Goal: Task Accomplishment & Management: Manage account settings

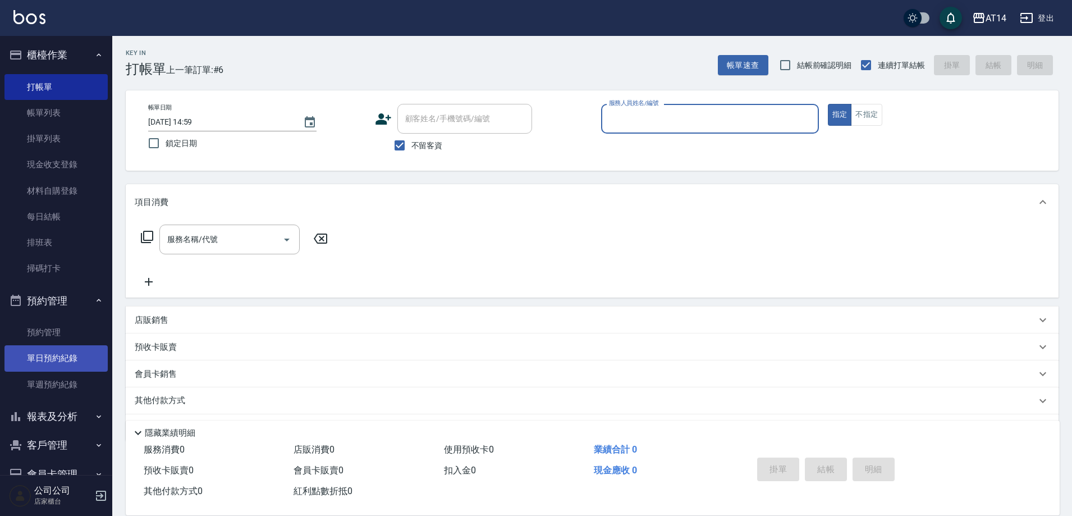
click at [60, 351] on link "單日預約紀錄" at bounding box center [55, 358] width 103 height 26
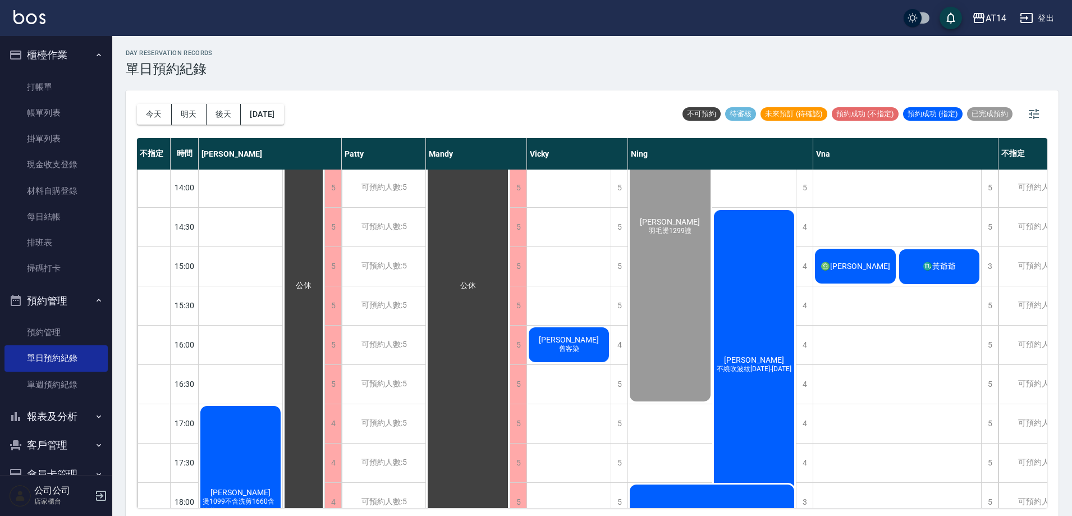
scroll to position [168, 0]
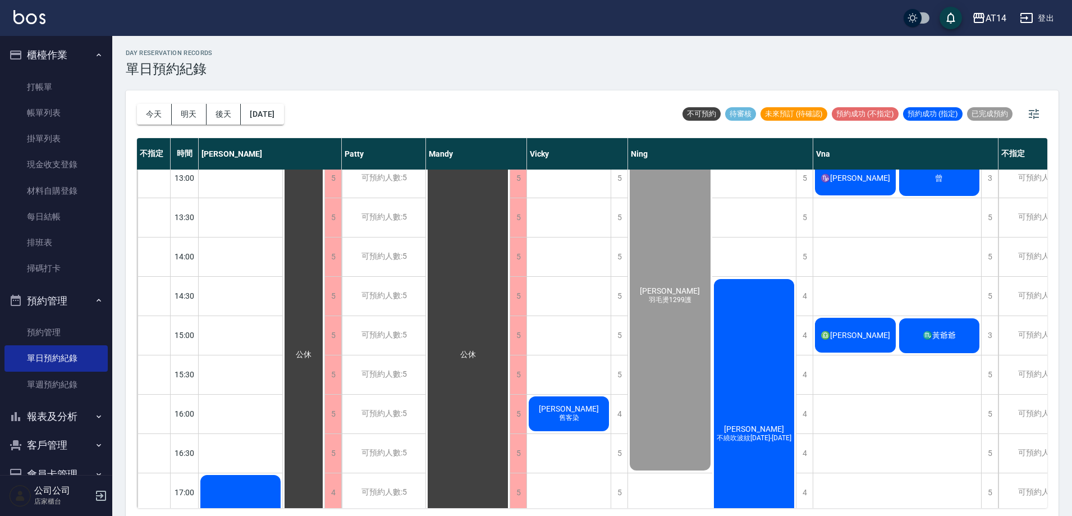
click at [921, 336] on span "♏黃爺爺" at bounding box center [940, 336] width 38 height 10
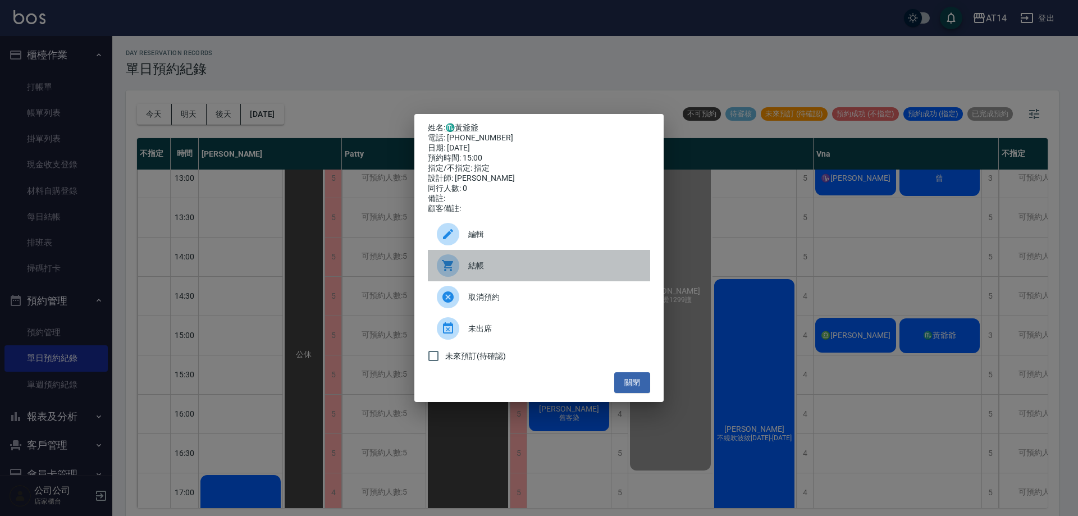
click at [468, 270] on span "結帳" at bounding box center [554, 266] width 173 height 12
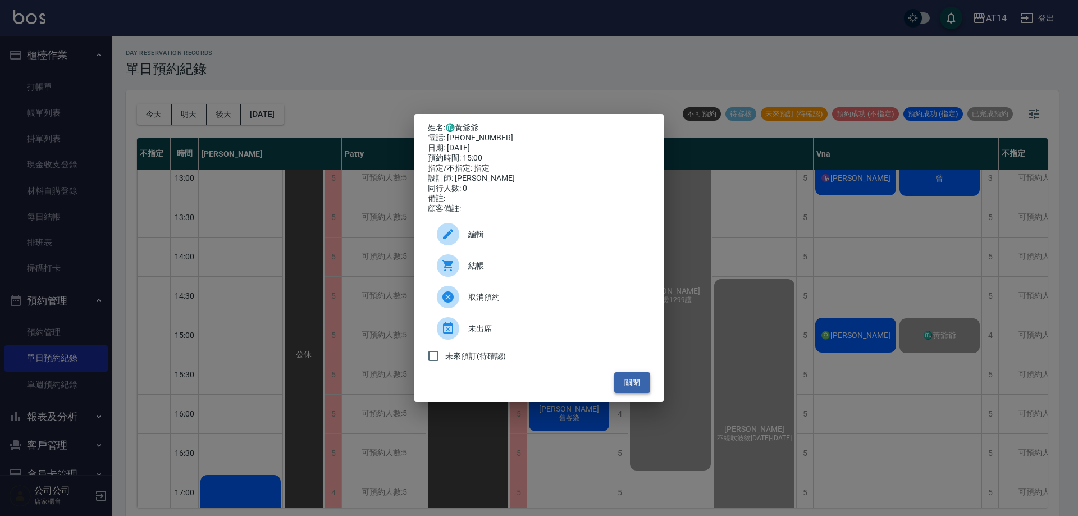
click at [633, 388] on button "關閉" at bounding box center [632, 382] width 36 height 21
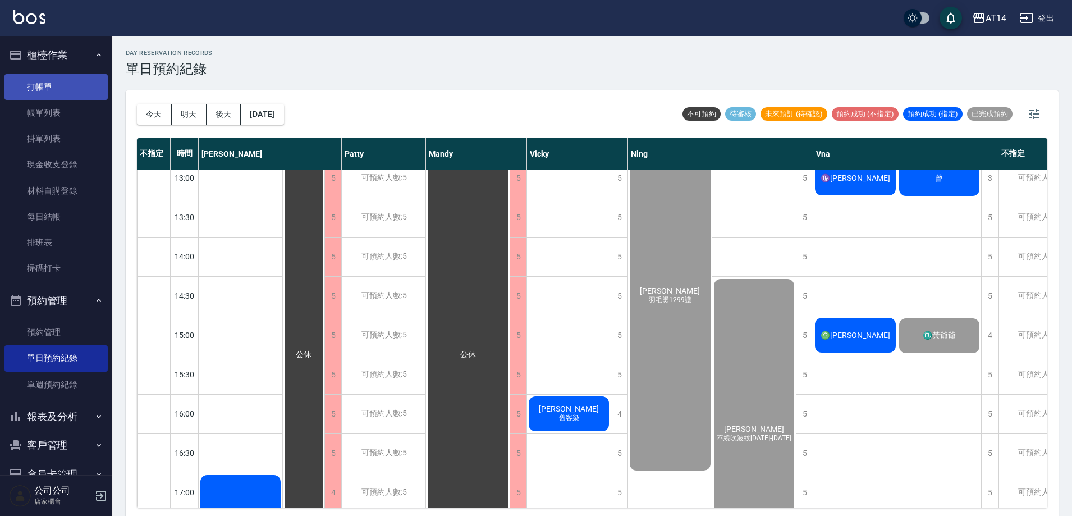
click at [65, 98] on link "打帳單" at bounding box center [55, 87] width 103 height 26
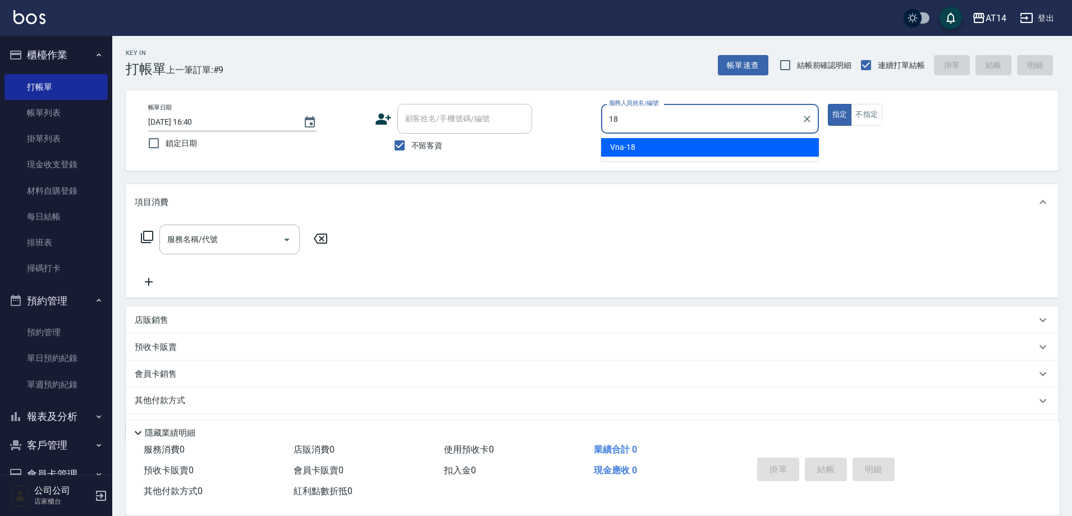
type input "Vna-18"
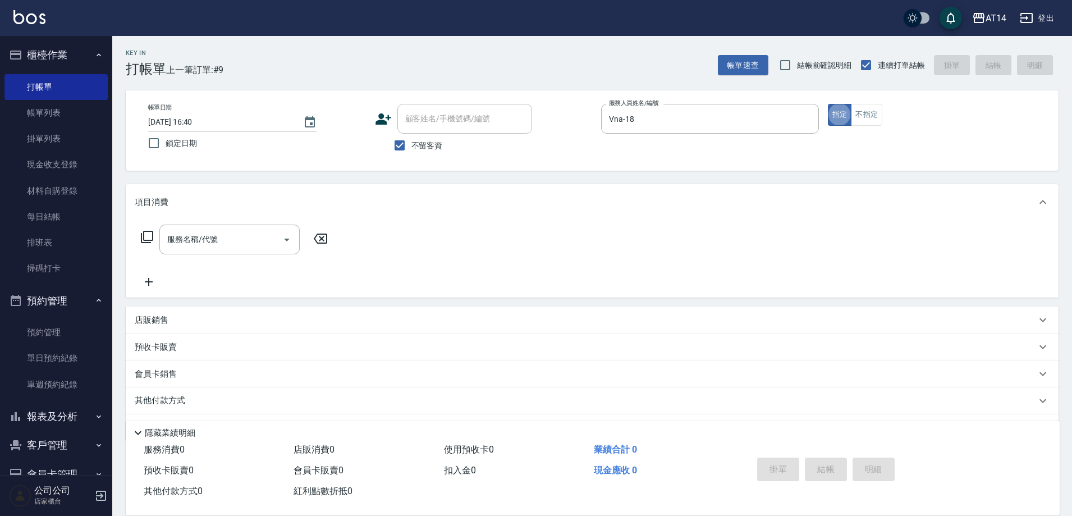
type button "true"
click at [203, 229] on div "服務名稱/代號" at bounding box center [229, 240] width 140 height 30
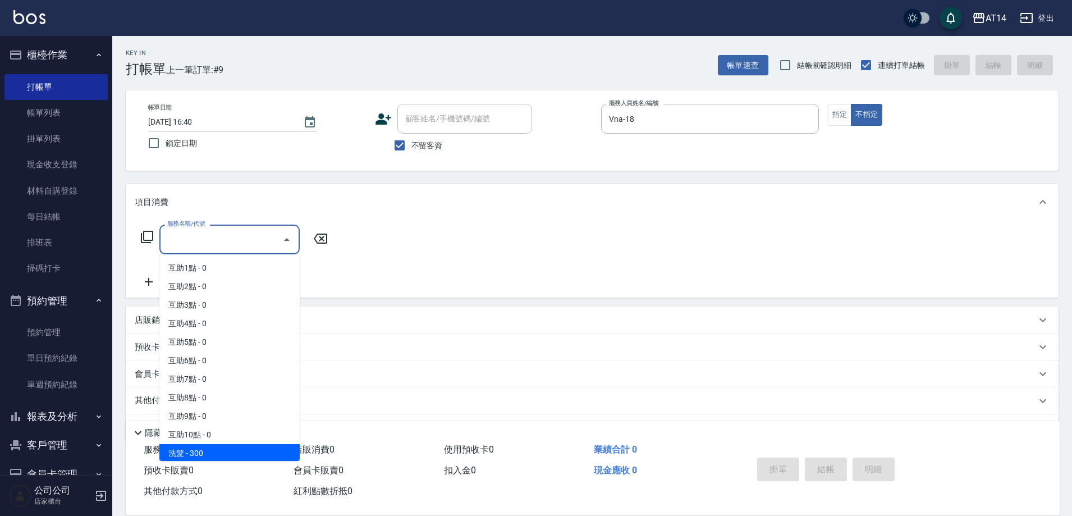
click at [228, 445] on span "洗髮 - 300" at bounding box center [229, 453] width 140 height 19
type input "洗髮(011)"
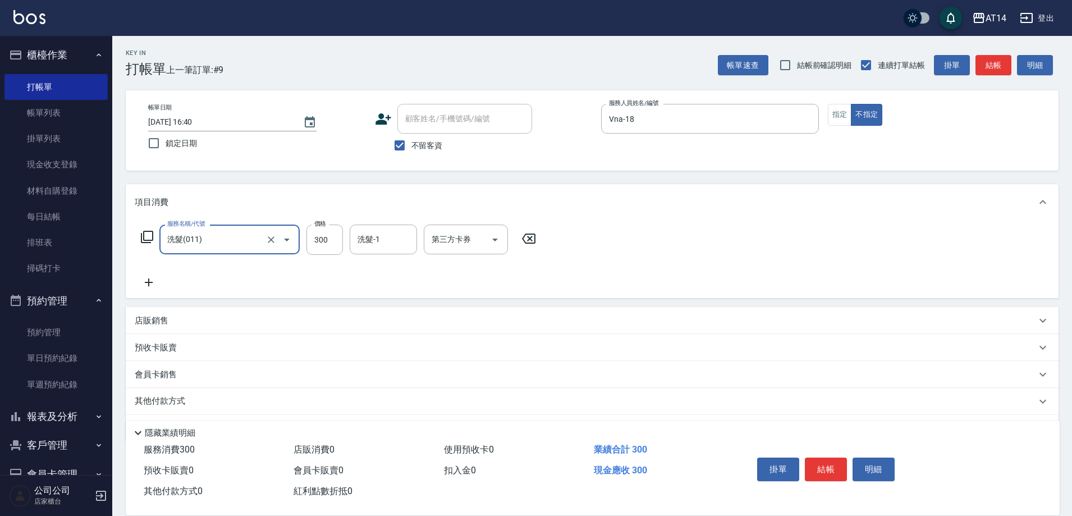
click at [158, 282] on icon at bounding box center [149, 282] width 28 height 13
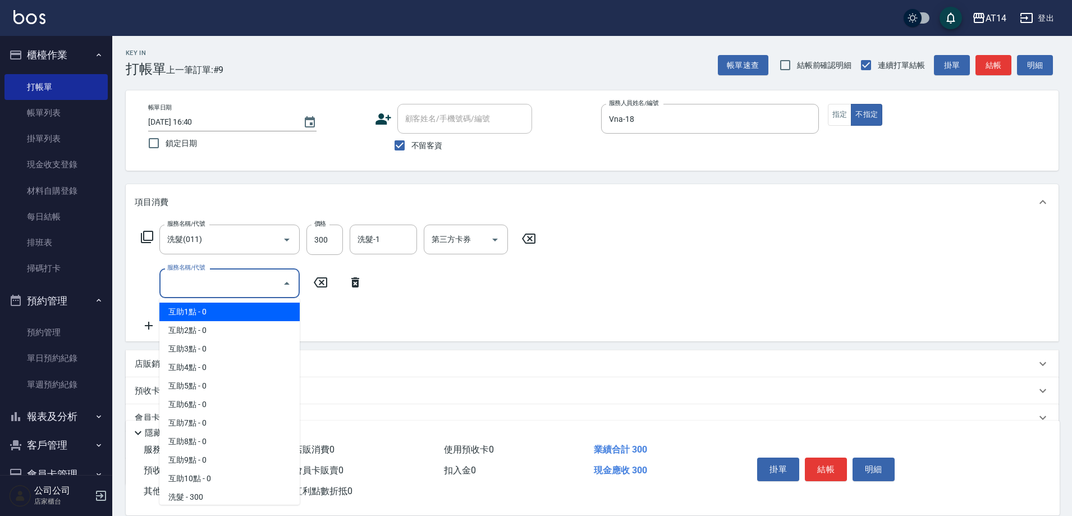
click at [200, 286] on input "服務名稱/代號" at bounding box center [220, 283] width 113 height 20
click at [196, 309] on span "互助1點 - 0" at bounding box center [229, 312] width 140 height 19
type input "互助1點(001)"
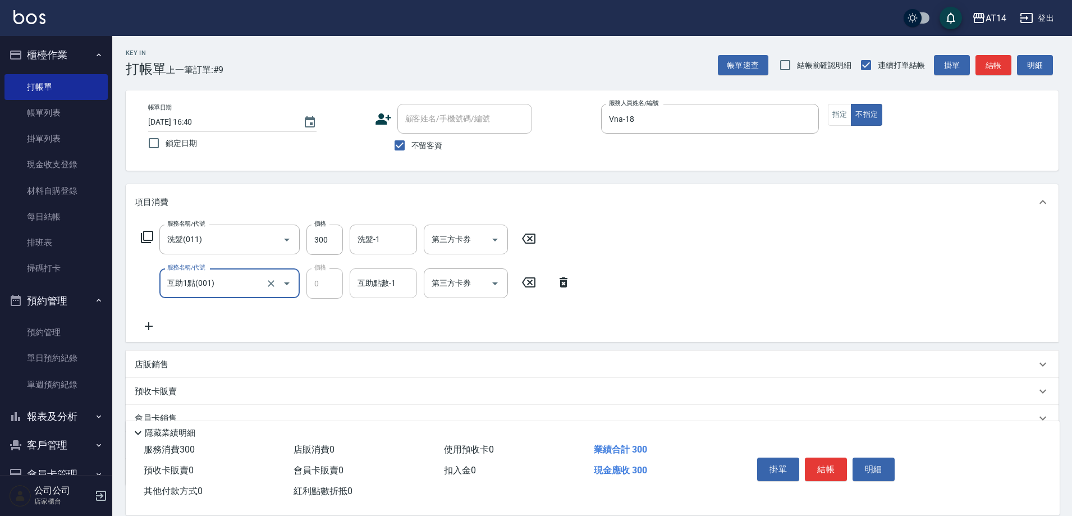
click at [373, 294] on div "互助點數-1" at bounding box center [383, 283] width 67 height 30
click at [385, 315] on span "邢語軒 -68" at bounding box center [376, 312] width 35 height 12
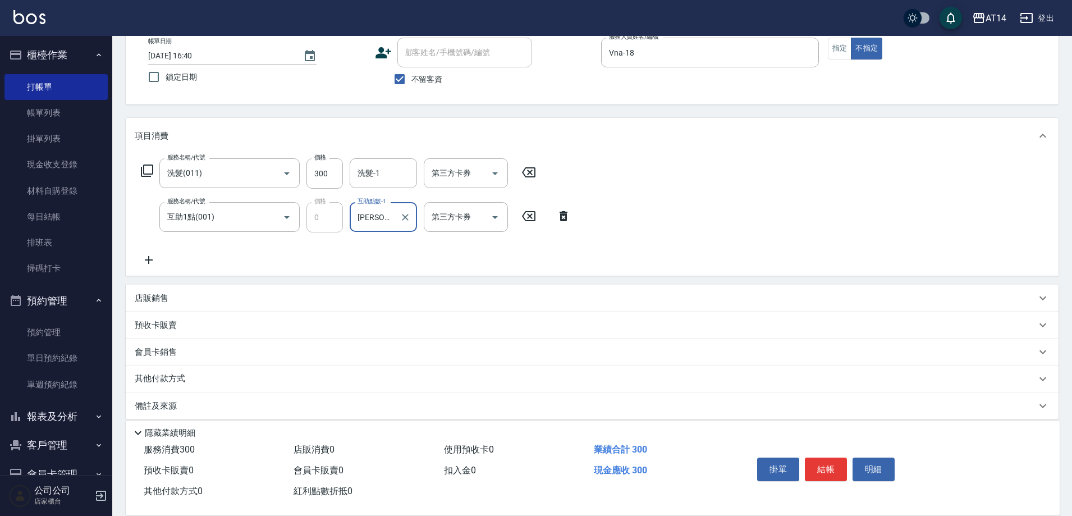
scroll to position [77, 0]
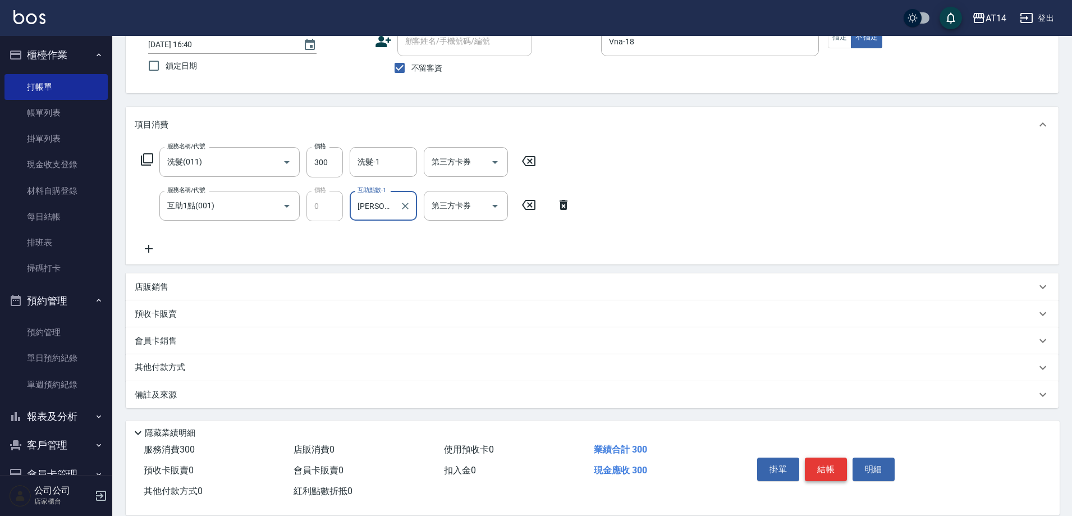
type input "邢語軒-68"
click at [820, 463] on button "結帳" at bounding box center [826, 469] width 42 height 24
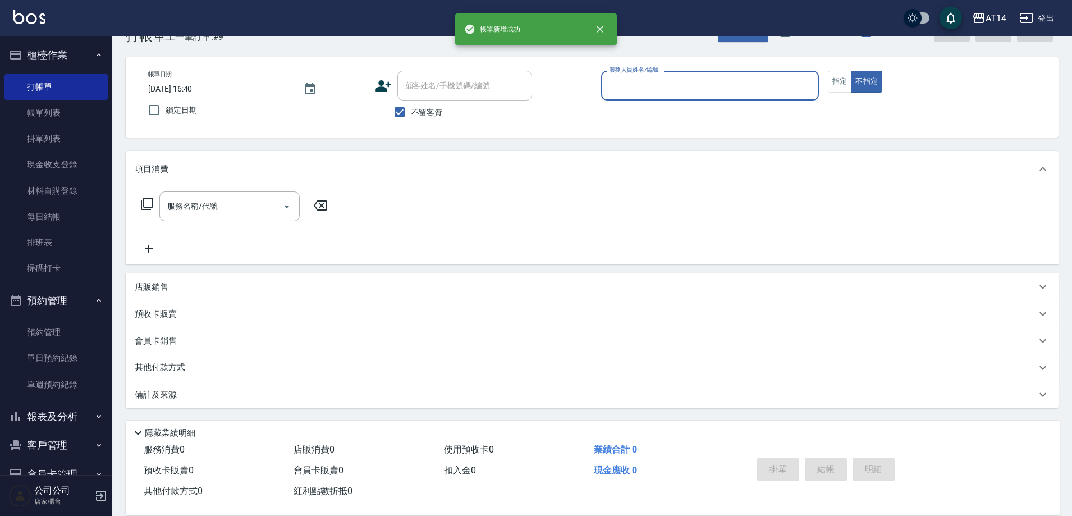
scroll to position [33, 0]
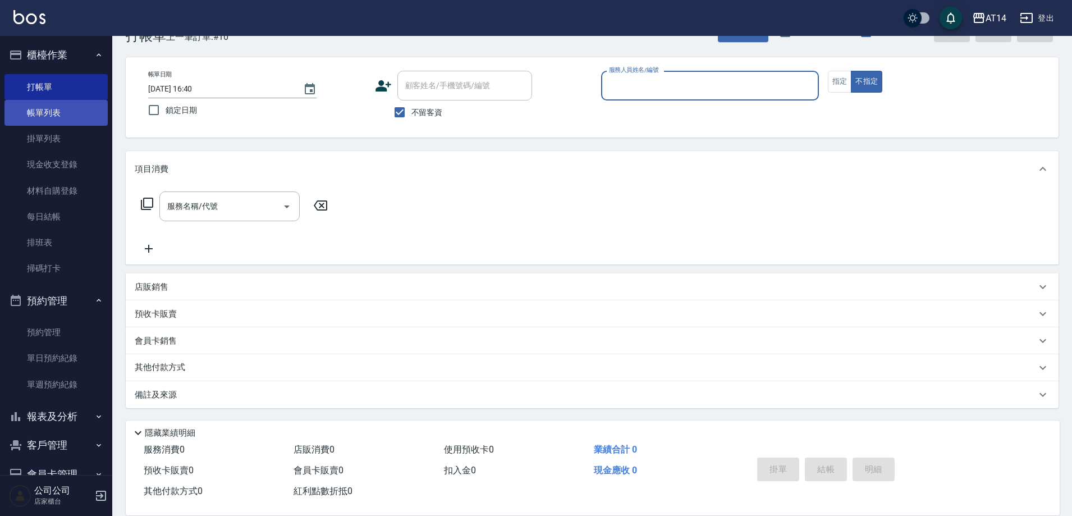
click at [68, 120] on link "帳單列表" at bounding box center [55, 113] width 103 height 26
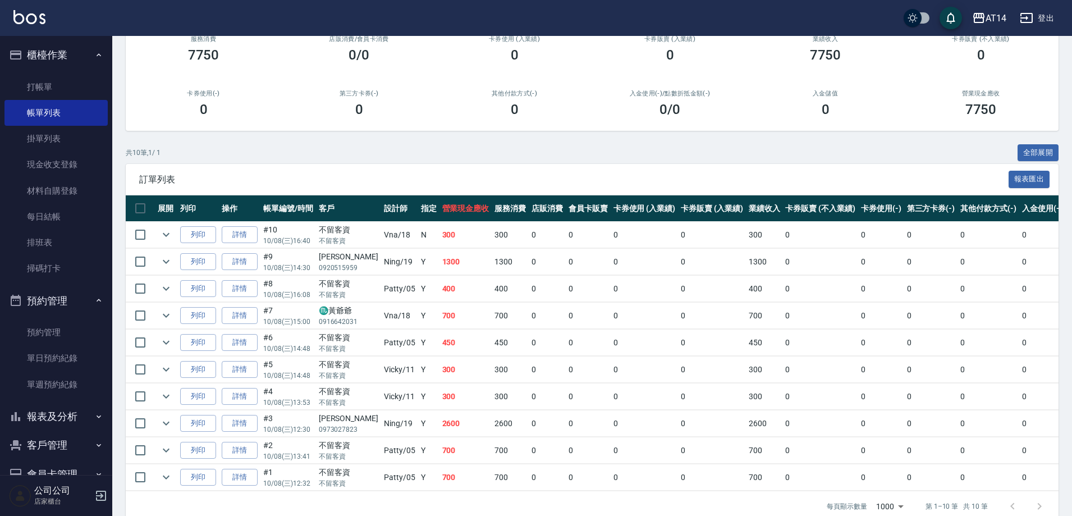
scroll to position [144, 0]
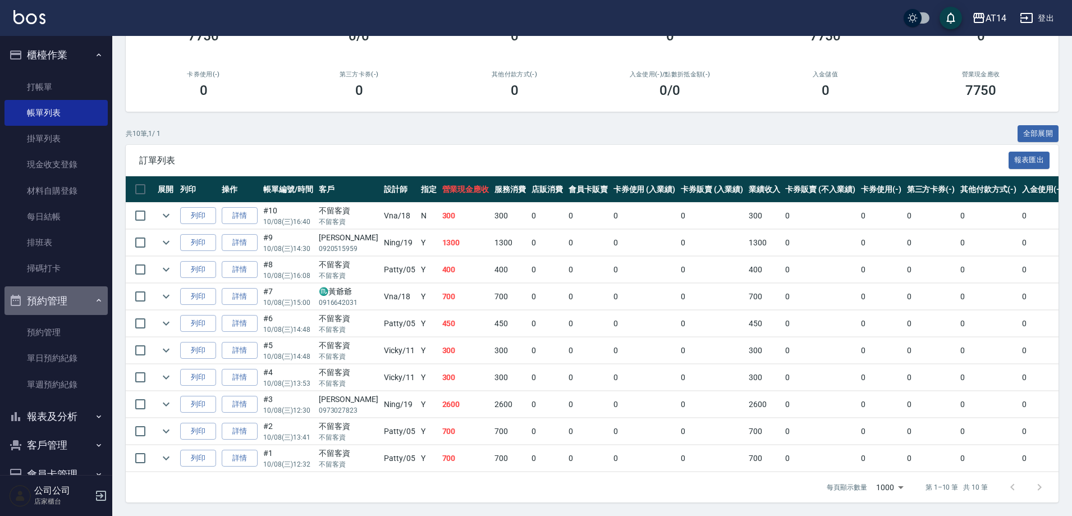
click at [79, 301] on button "預約管理" at bounding box center [55, 300] width 103 height 29
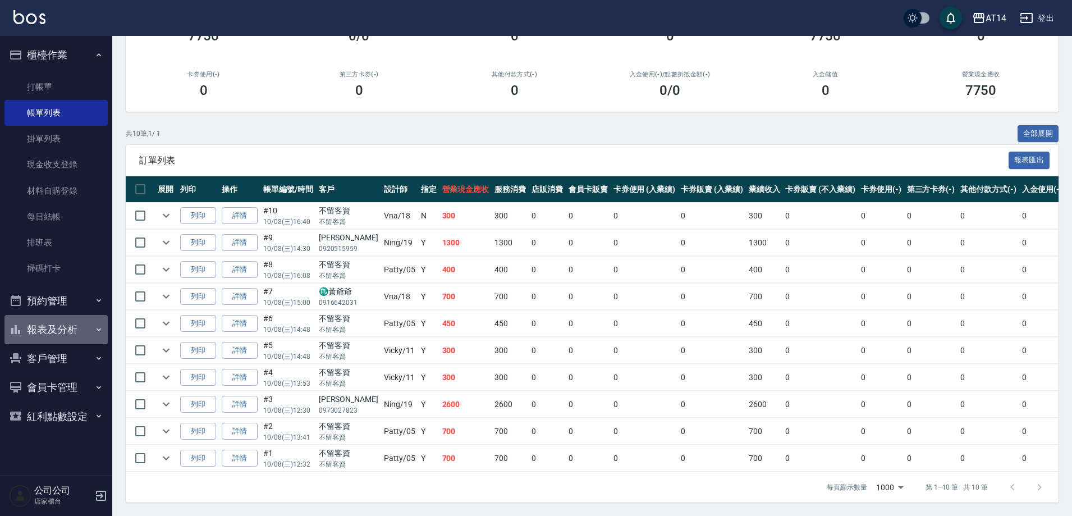
click at [81, 328] on button "報表及分析" at bounding box center [55, 329] width 103 height 29
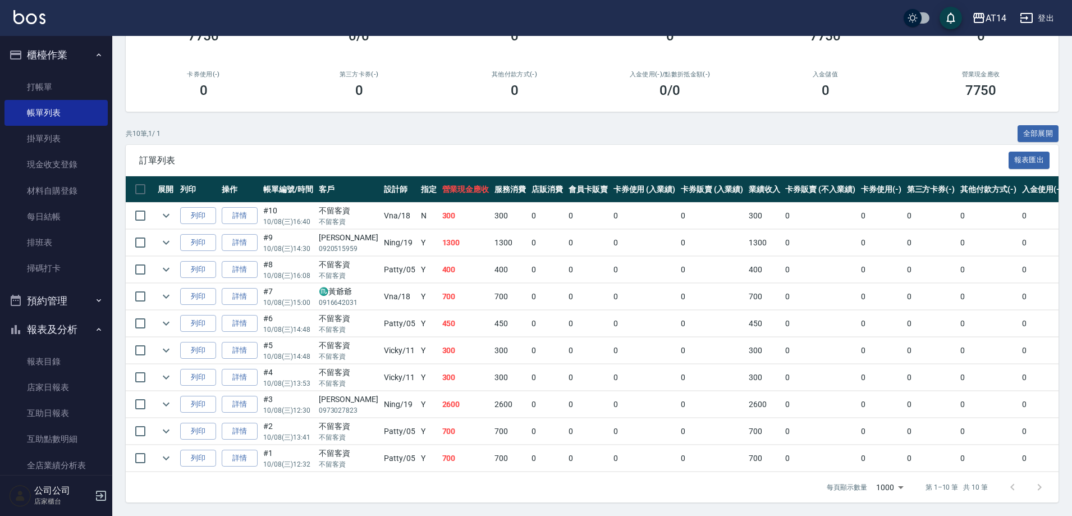
click at [65, 52] on button "櫃檯作業" at bounding box center [55, 54] width 103 height 29
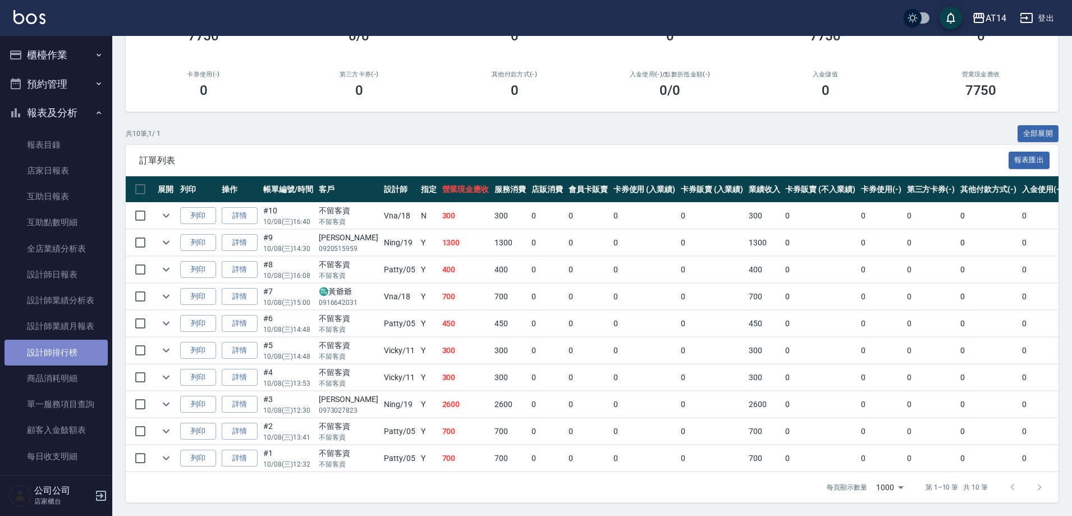
click at [88, 358] on link "設計師排行榜" at bounding box center [55, 353] width 103 height 26
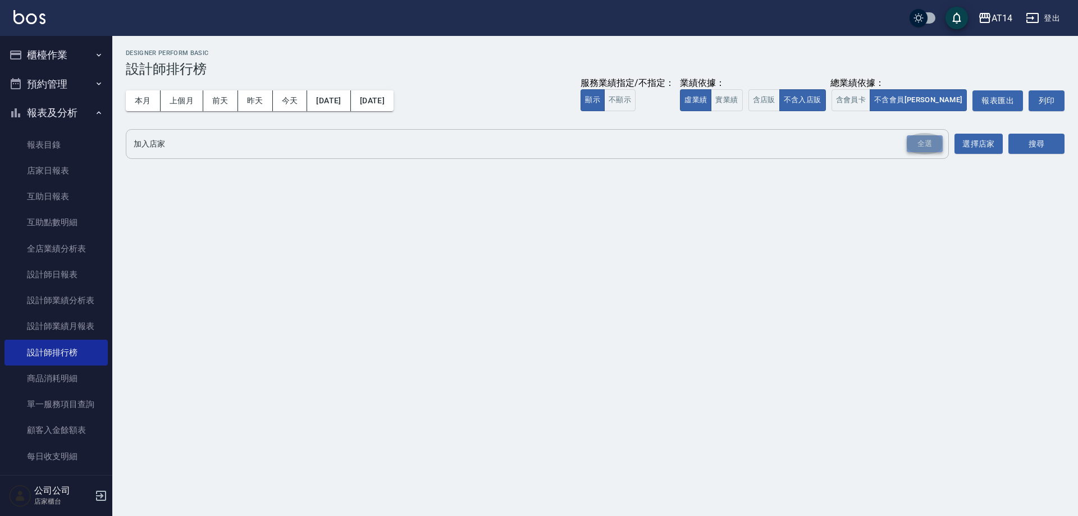
click at [915, 137] on div "全選" at bounding box center [925, 143] width 36 height 17
click at [1054, 145] on button "搜尋" at bounding box center [1036, 144] width 56 height 21
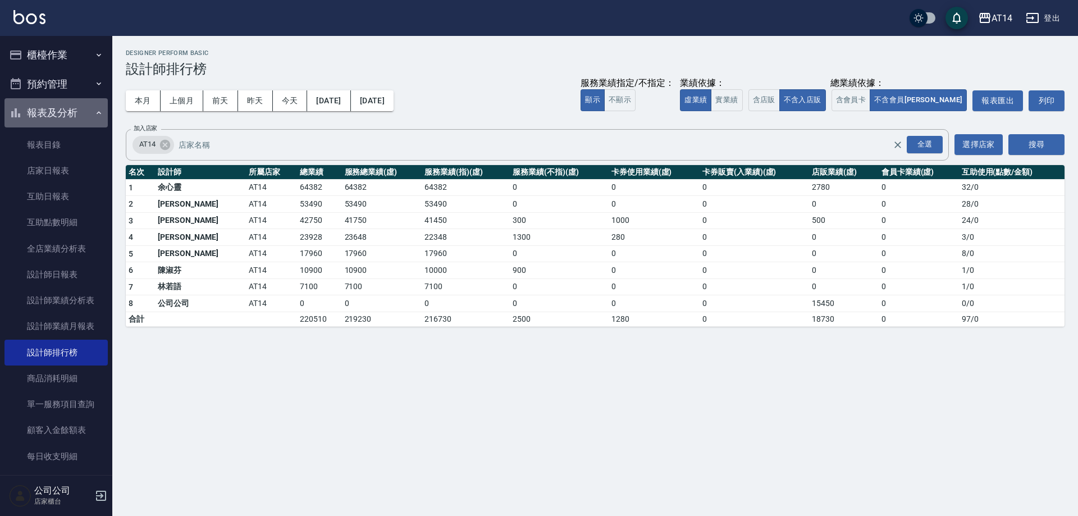
click at [70, 108] on button "報表及分析" at bounding box center [55, 112] width 103 height 29
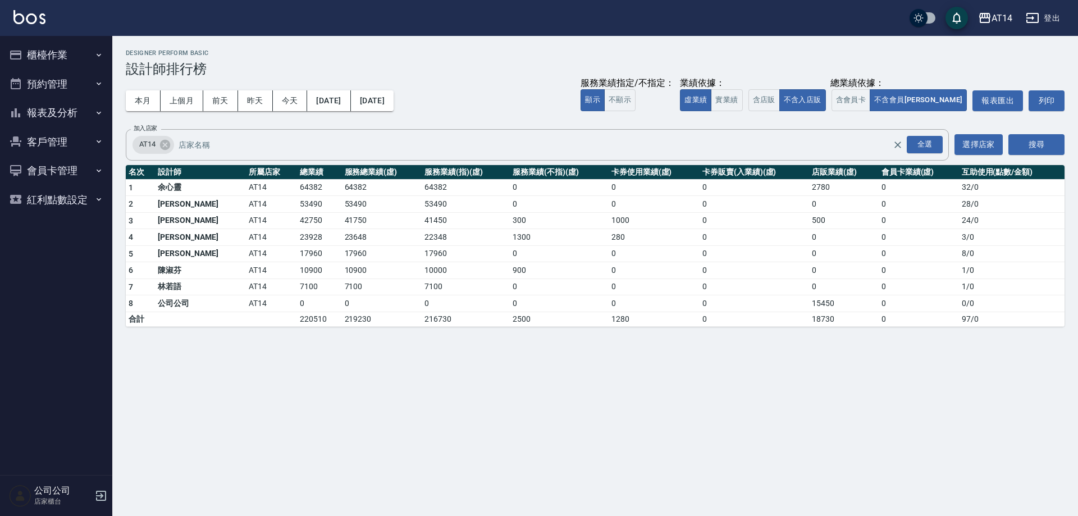
click at [85, 61] on button "櫃檯作業" at bounding box center [55, 54] width 103 height 29
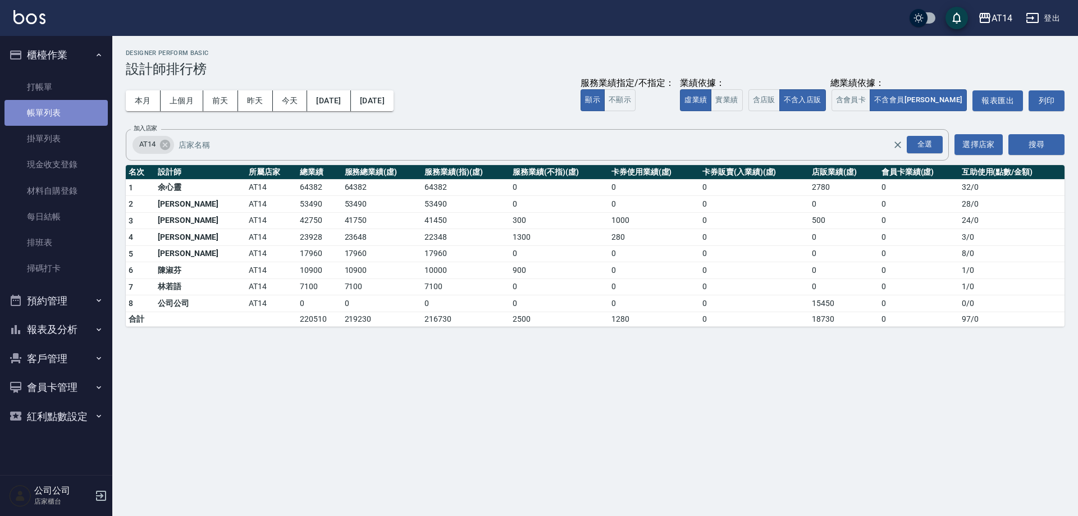
click at [49, 108] on link "帳單列表" at bounding box center [55, 113] width 103 height 26
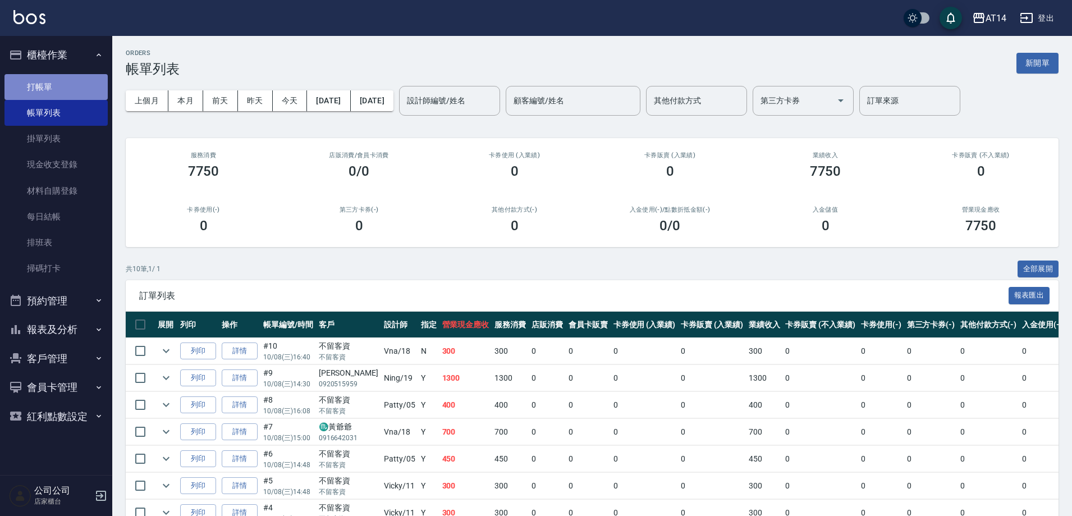
click at [55, 89] on link "打帳單" at bounding box center [55, 87] width 103 height 26
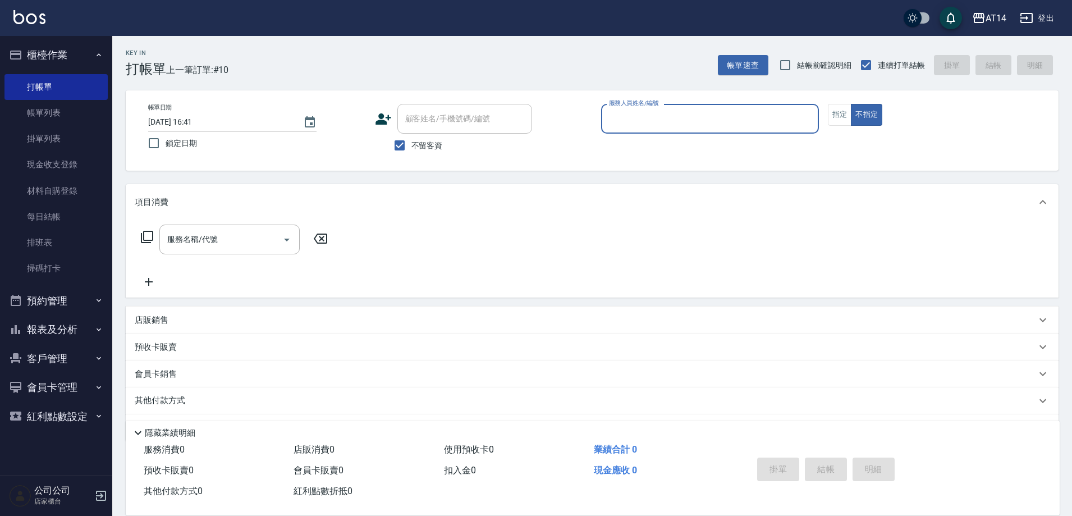
click at [72, 57] on button "櫃檯作業" at bounding box center [55, 54] width 103 height 29
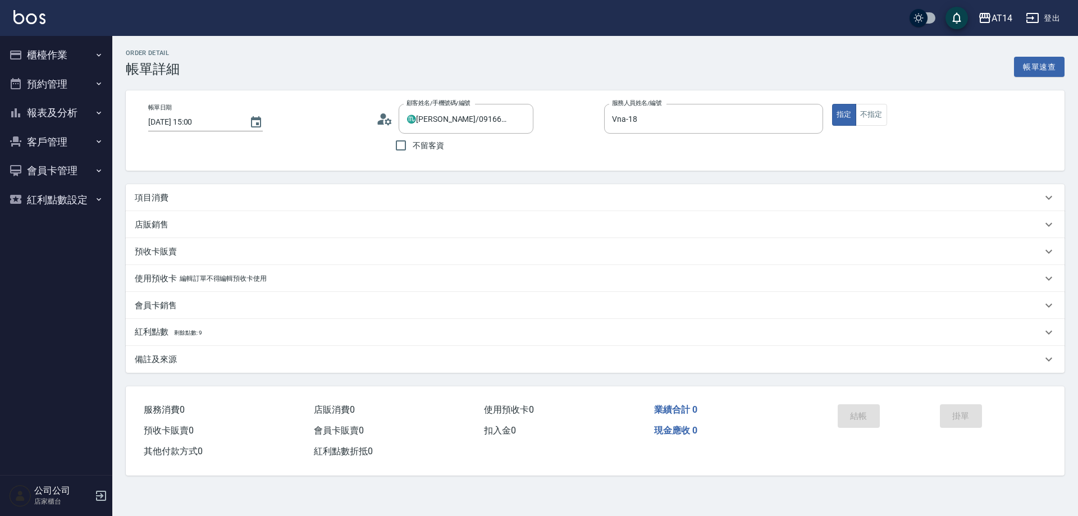
click at [197, 200] on div "項目消費" at bounding box center [588, 198] width 907 height 12
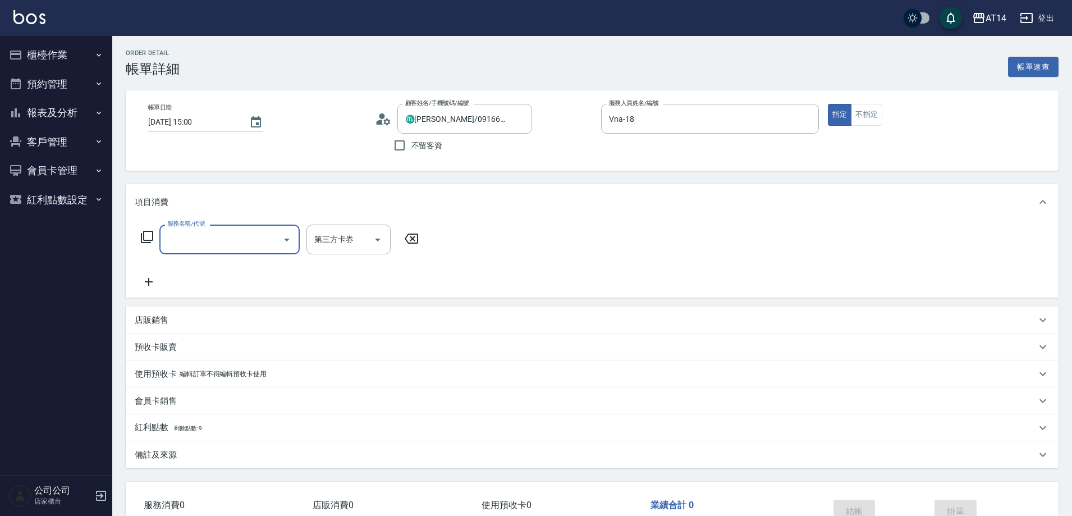
click at [194, 236] on input "服務名稱/代號" at bounding box center [220, 240] width 113 height 20
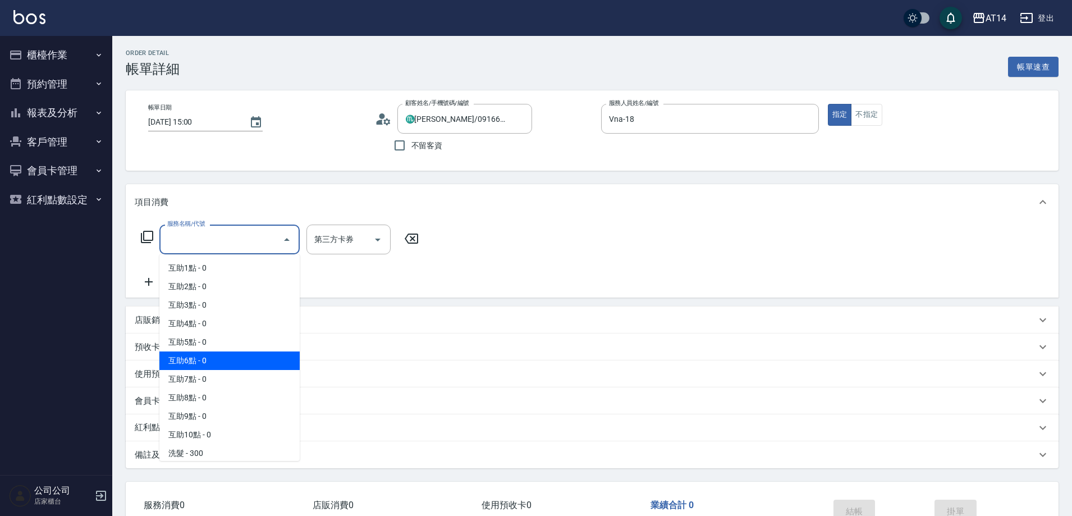
scroll to position [56, 0]
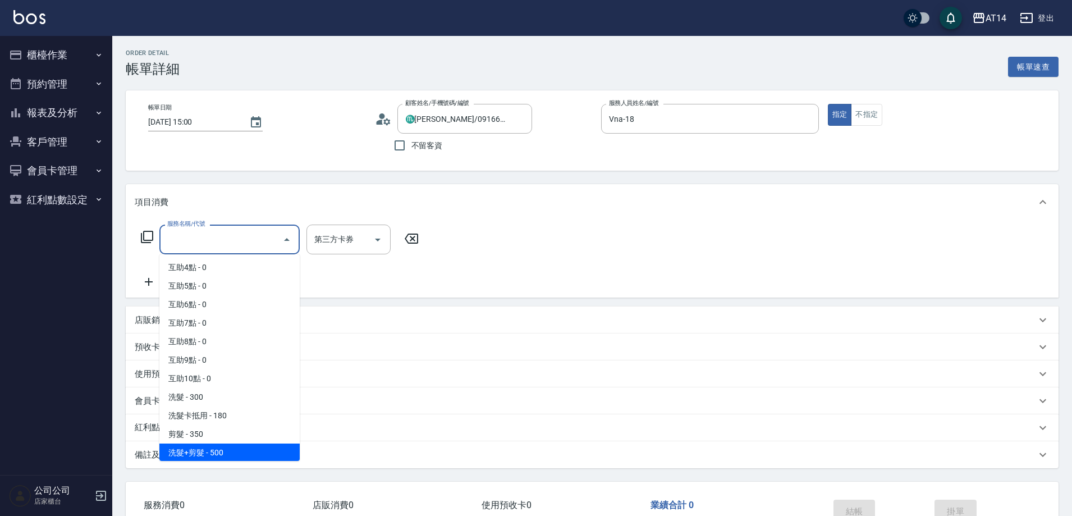
click at [223, 448] on span "洗髮+剪髮 - 500" at bounding box center [229, 452] width 140 height 19
type input "洗髮+剪髮(022)"
type input "1"
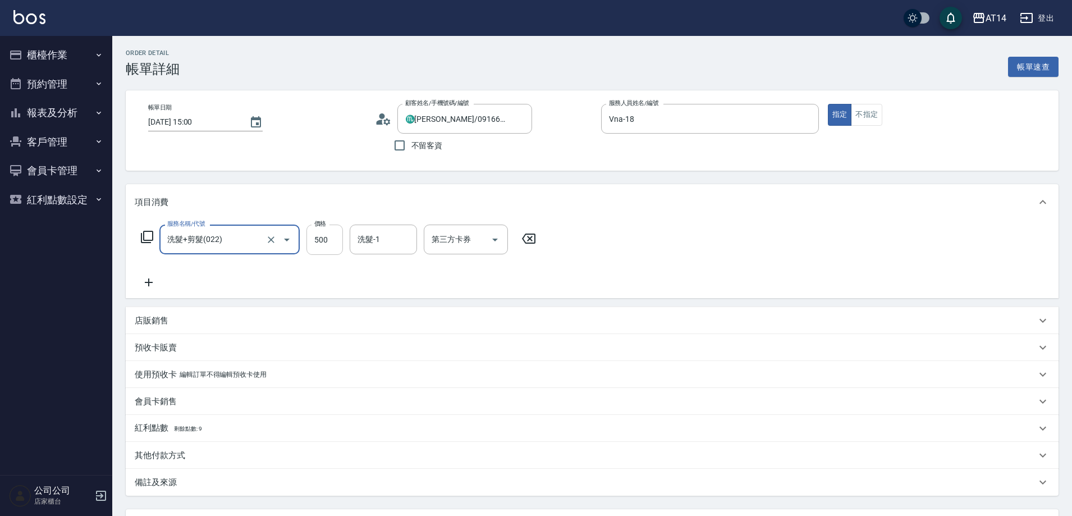
click at [322, 242] on input "500" at bounding box center [324, 240] width 36 height 30
type input "7"
type input "0"
type input "70"
type input "1"
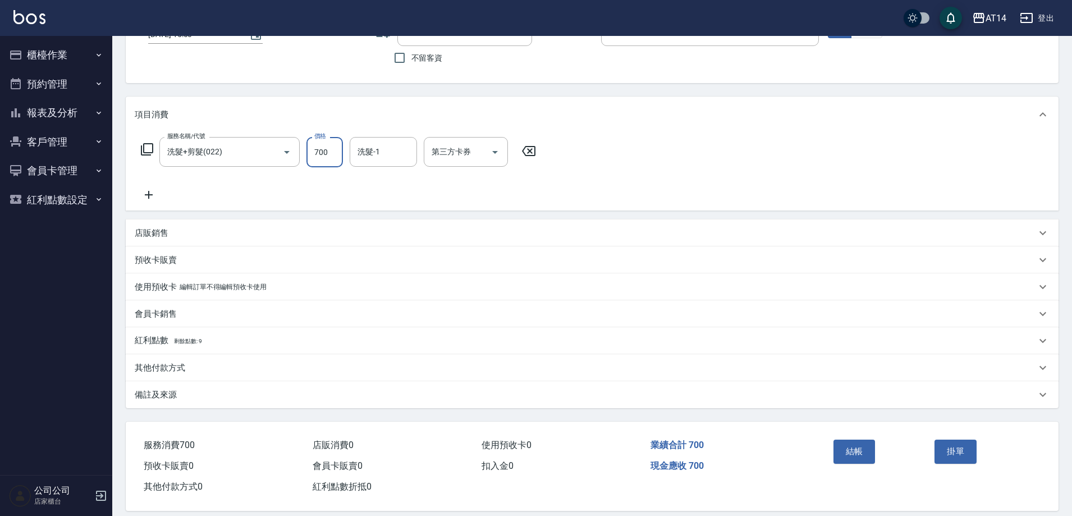
scroll to position [101, 0]
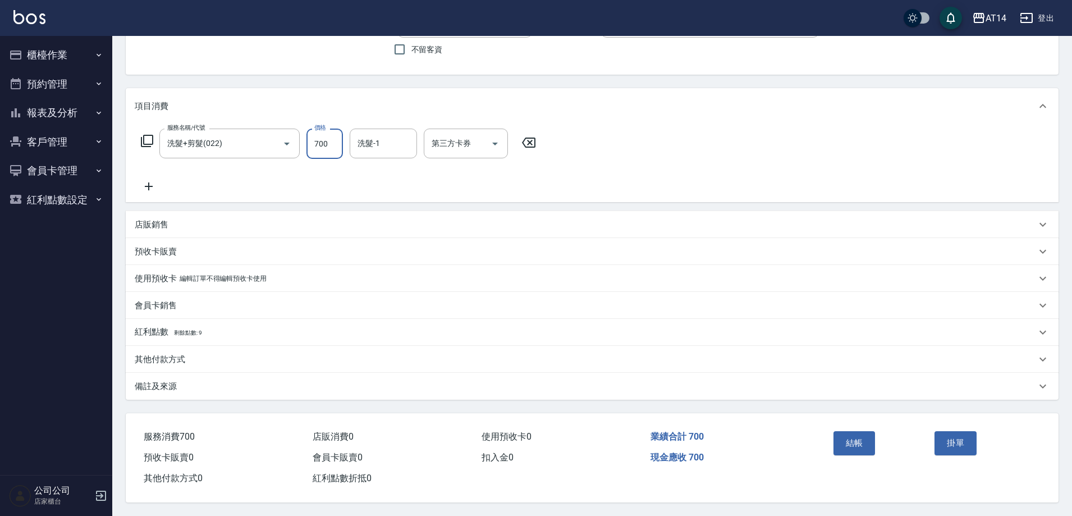
type input "700"
click at [271, 386] on div "備註及來源" at bounding box center [585, 387] width 901 height 12
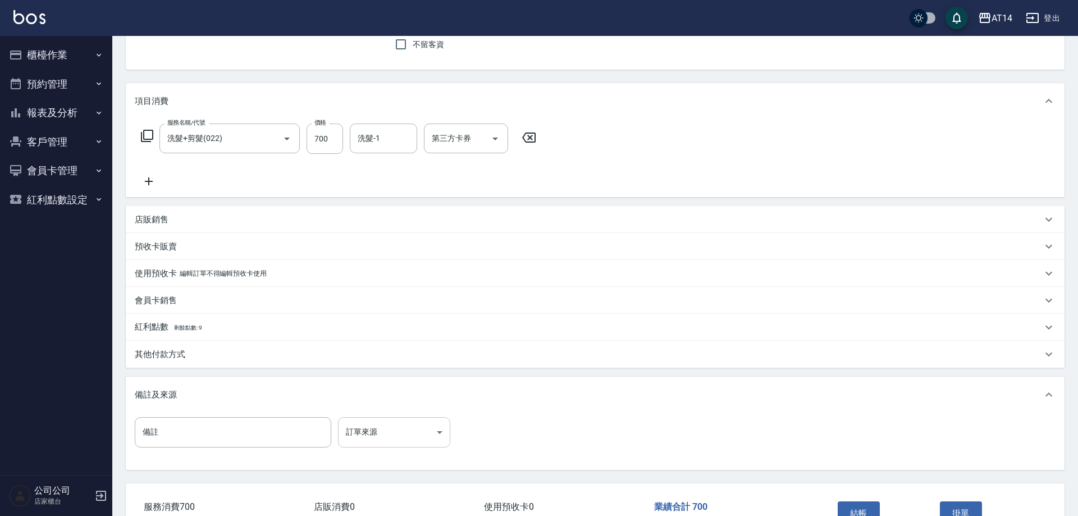
click at [424, 426] on body "AT14 登出 櫃檯作業 打帳單 帳單列表 掛單列表 現金收支登錄 材料自購登錄 每日結帳 排班表 掃碼打卡 預約管理 預約管理 單日預約紀錄 單週預約紀錄 …" at bounding box center [539, 242] width 1078 height 687
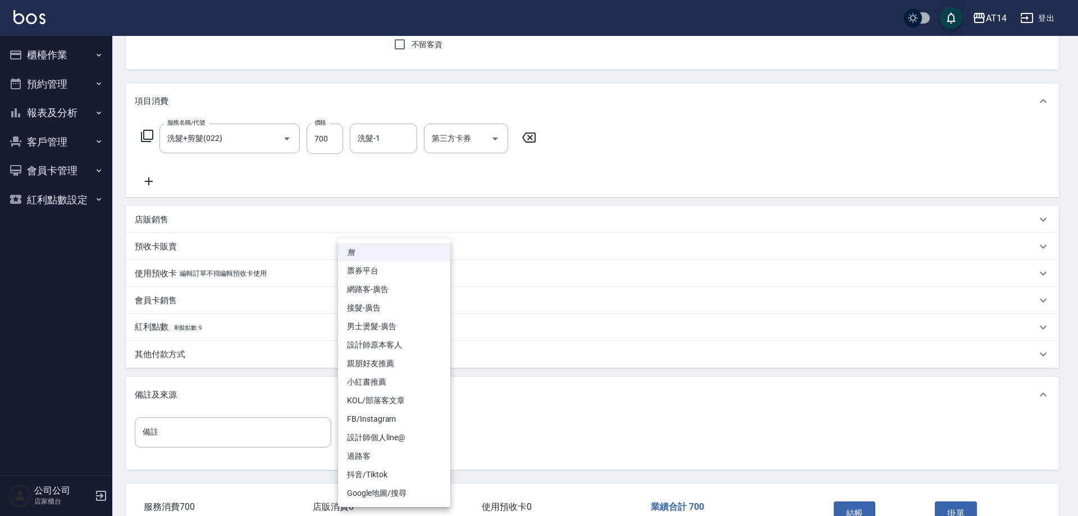
click at [432, 345] on li "設計師原本客人" at bounding box center [394, 345] width 112 height 19
type input "設計師原本客人"
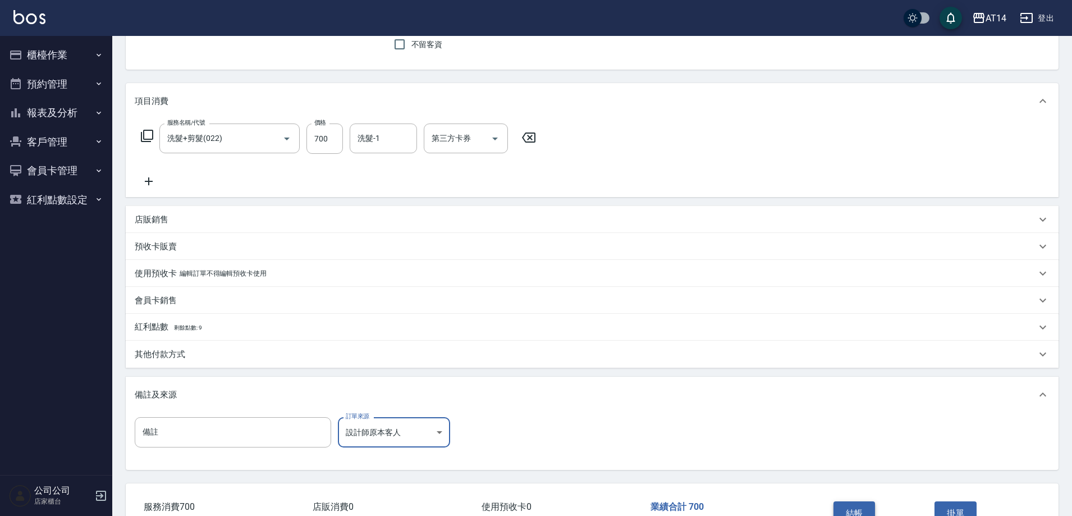
click at [868, 504] on button "結帳" at bounding box center [855, 513] width 42 height 24
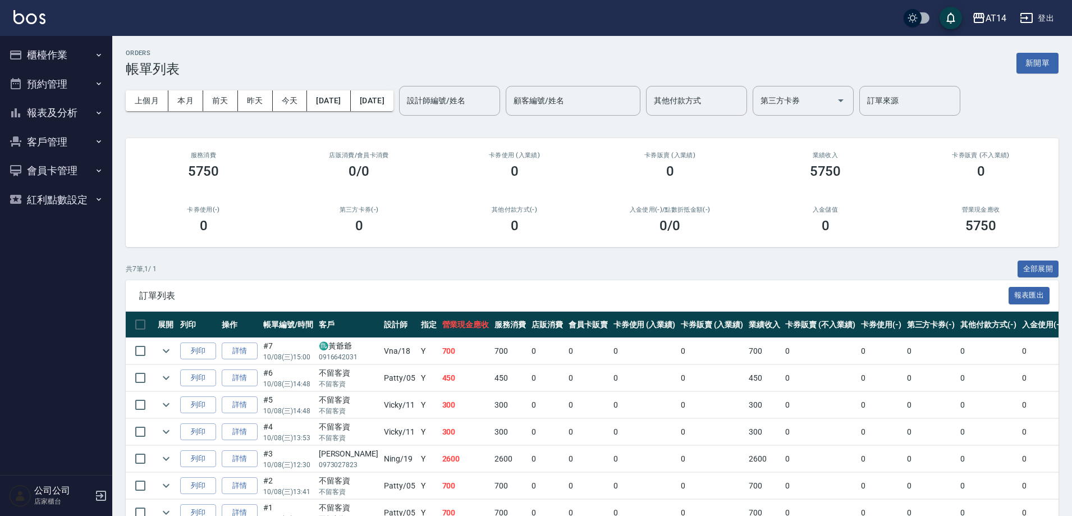
click at [49, 44] on button "櫃檯作業" at bounding box center [55, 54] width 103 height 29
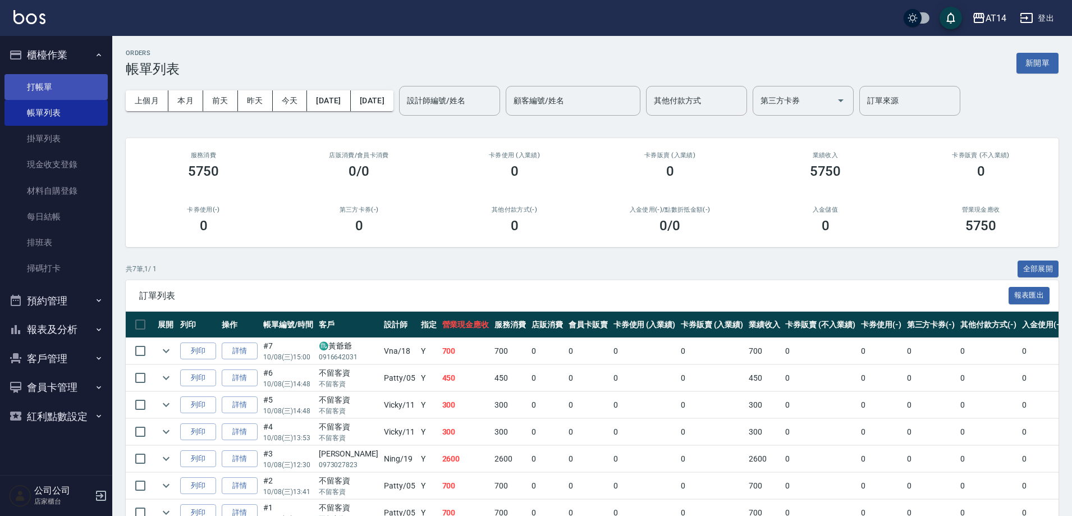
click at [65, 84] on link "打帳單" at bounding box center [55, 87] width 103 height 26
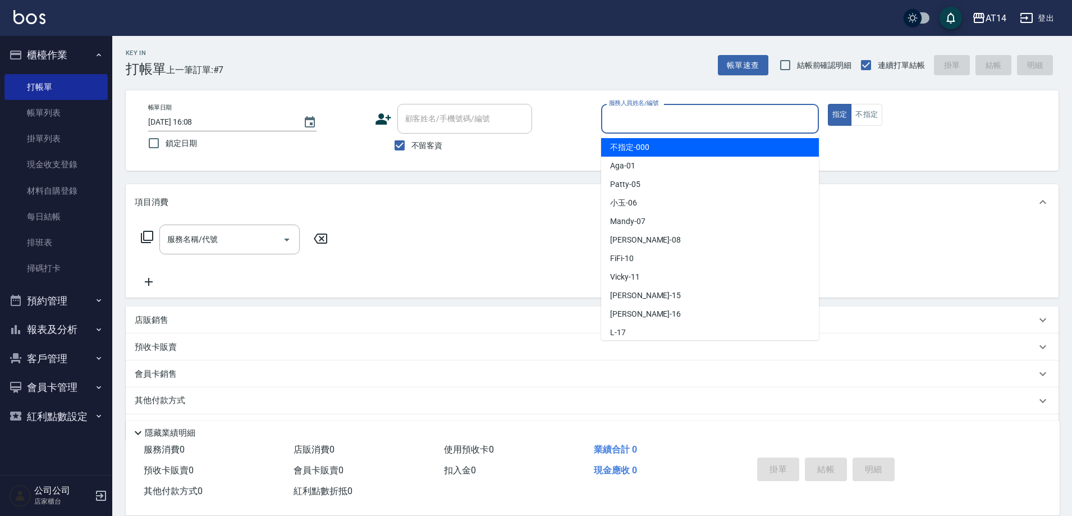
click at [711, 117] on input "服務人員姓名/編號" at bounding box center [710, 119] width 208 height 20
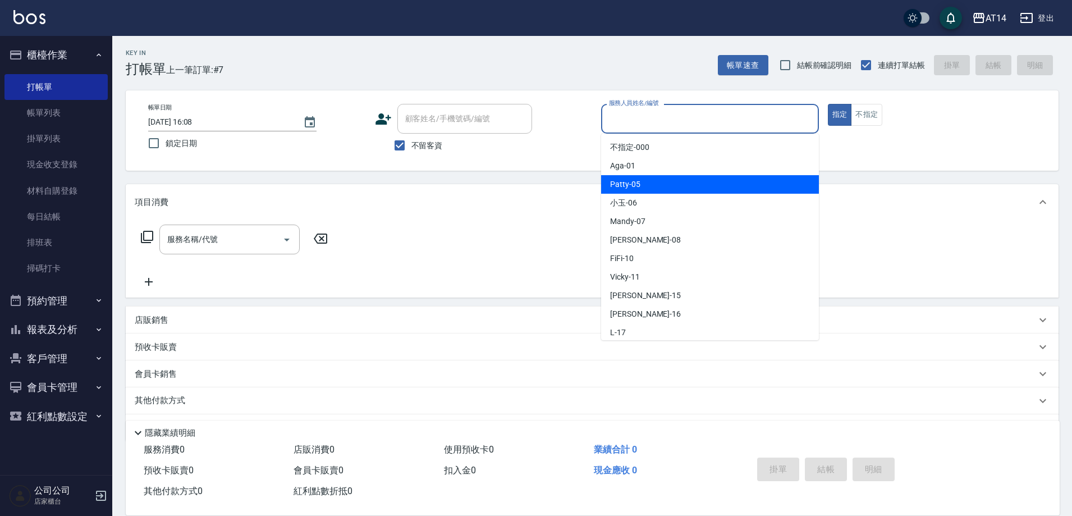
click at [628, 178] on div "Patty -05" at bounding box center [710, 184] width 218 height 19
type input "Patty-05"
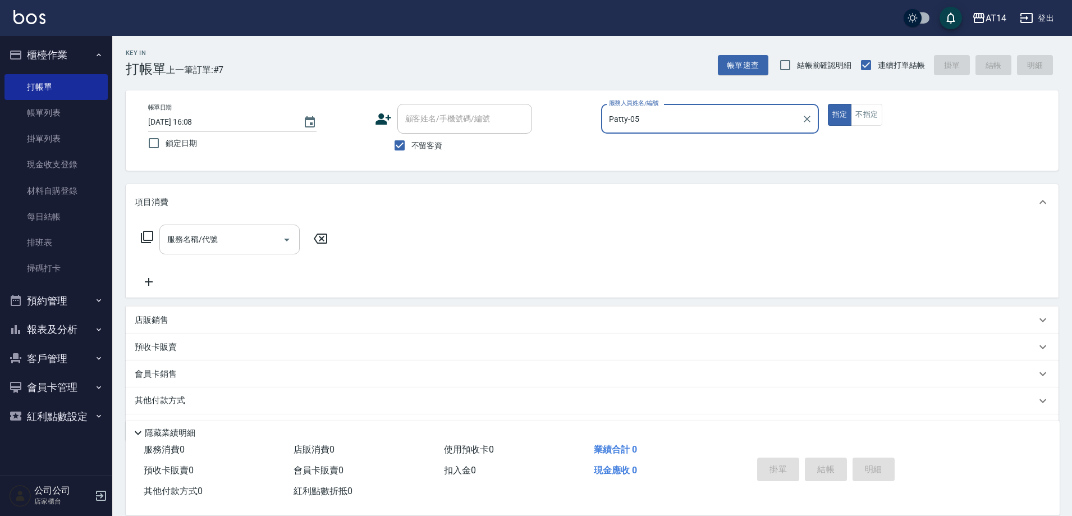
click at [209, 241] on input "服務名稱/代號" at bounding box center [220, 240] width 113 height 20
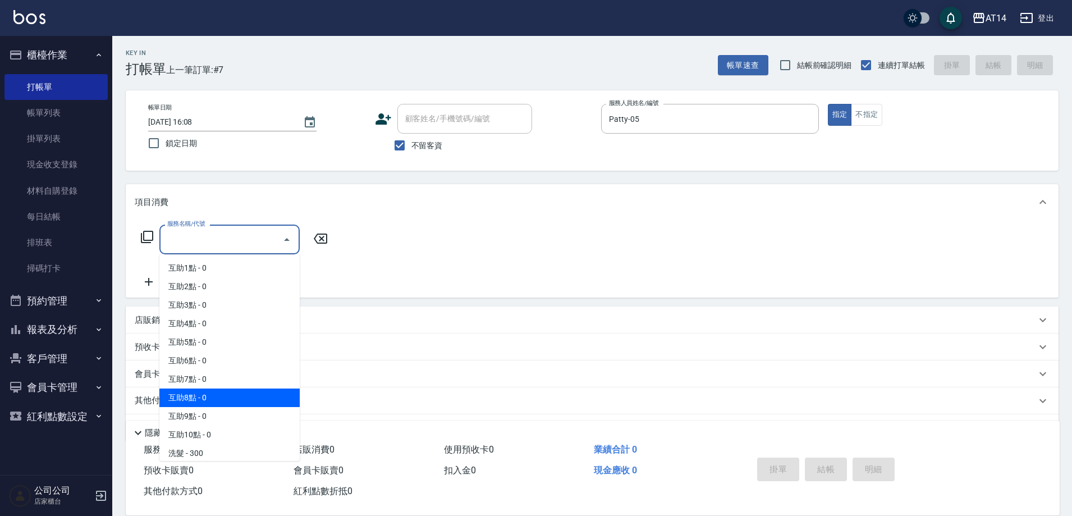
scroll to position [112, 0]
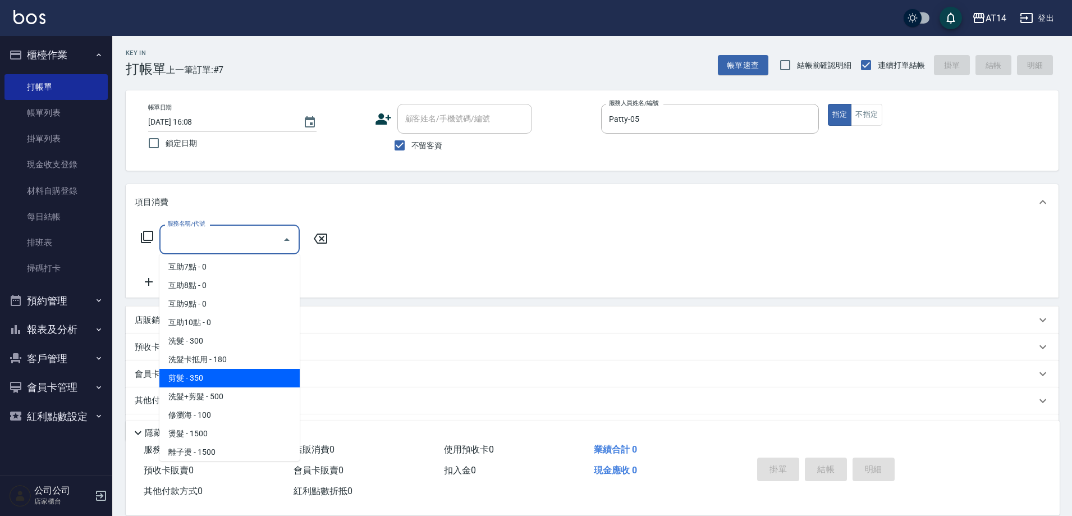
click at [219, 387] on span "剪髮 - 350" at bounding box center [229, 378] width 140 height 19
type input "剪髮(021)"
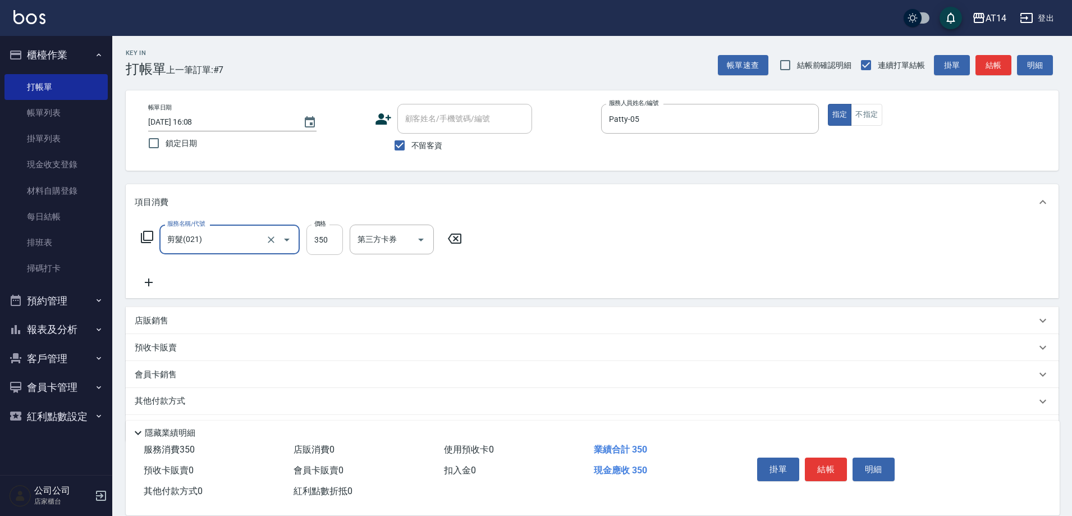
click at [319, 239] on input "350" at bounding box center [324, 240] width 36 height 30
type input "400"
click at [827, 457] on button "結帳" at bounding box center [826, 469] width 42 height 24
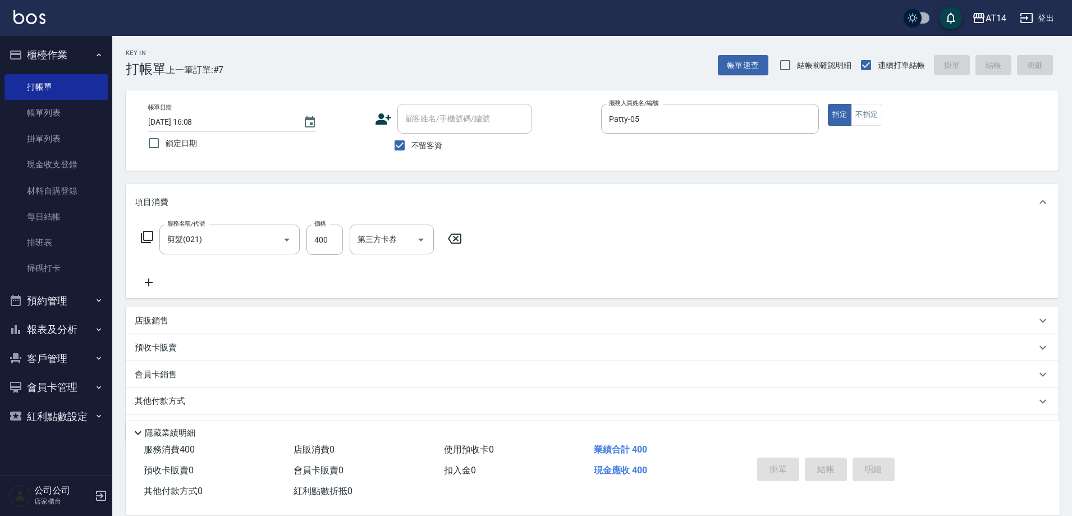
type input "2025/10/08 16:11"
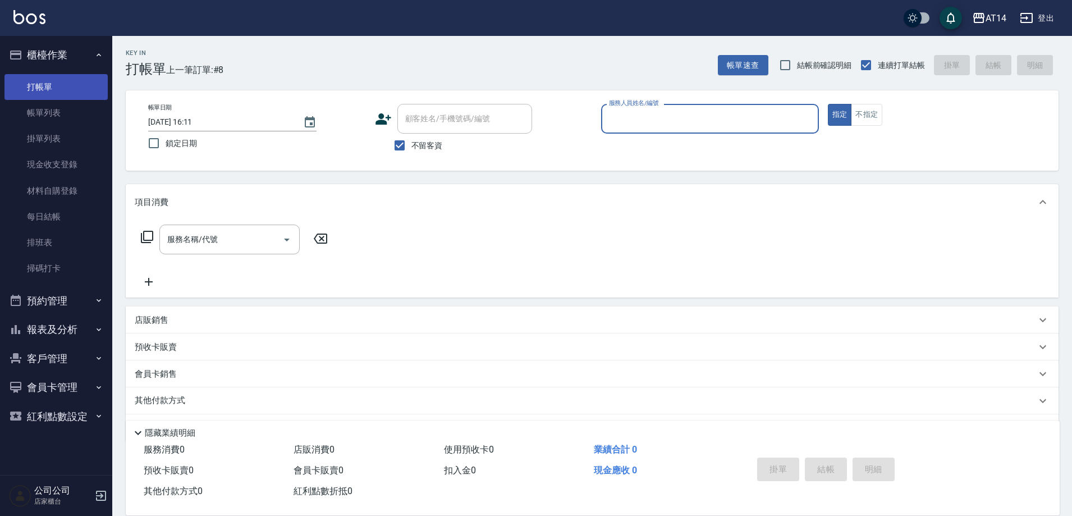
click at [54, 80] on link "打帳單" at bounding box center [55, 87] width 103 height 26
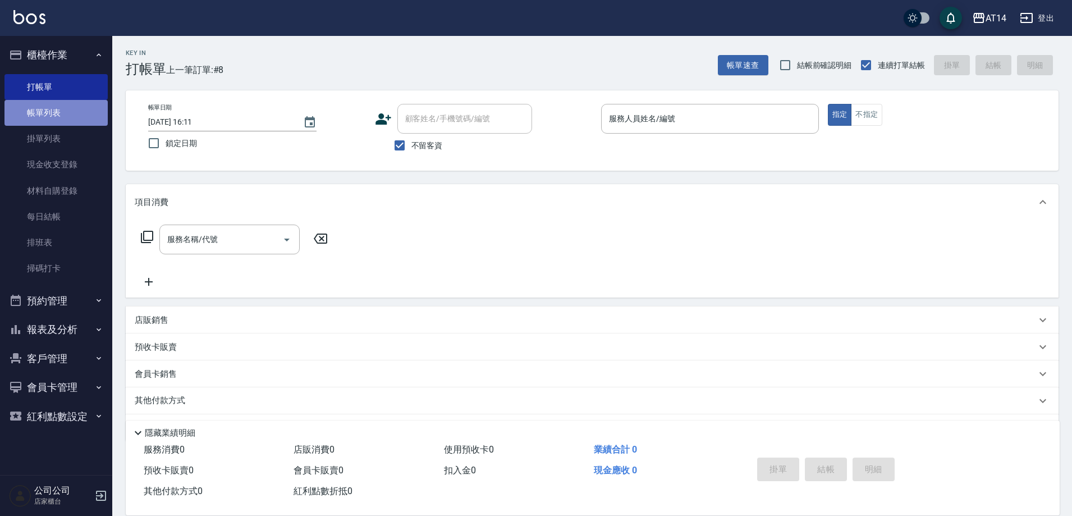
click at [46, 119] on link "帳單列表" at bounding box center [55, 113] width 103 height 26
click at [47, 89] on link "打帳單" at bounding box center [55, 87] width 103 height 26
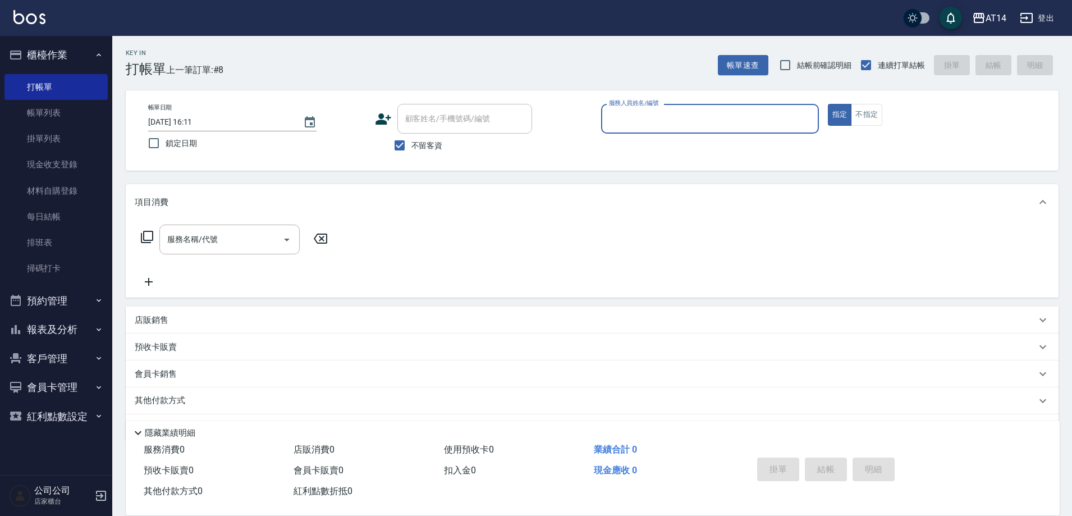
click at [70, 299] on button "預約管理" at bounding box center [55, 300] width 103 height 29
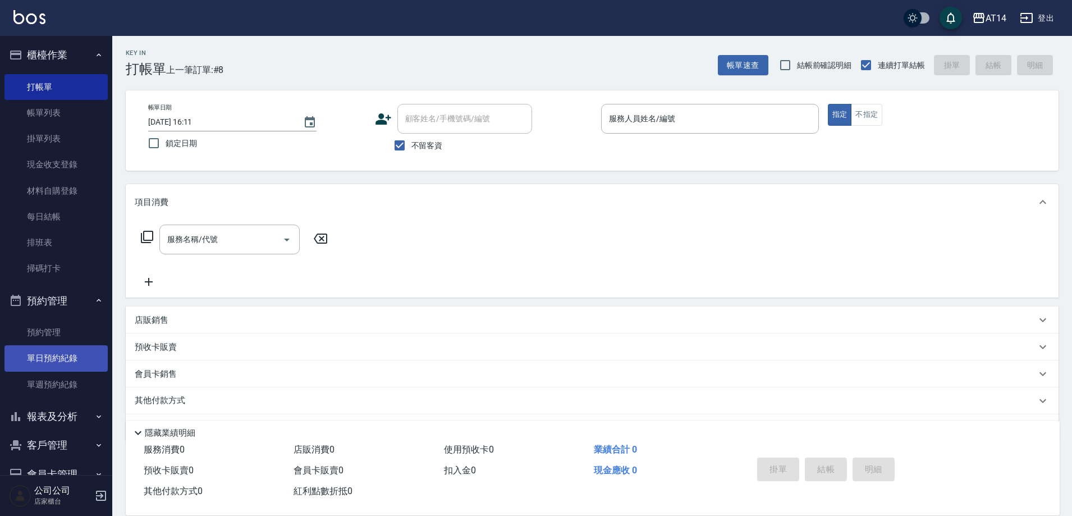
click at [74, 356] on link "單日預約紀錄" at bounding box center [55, 358] width 103 height 26
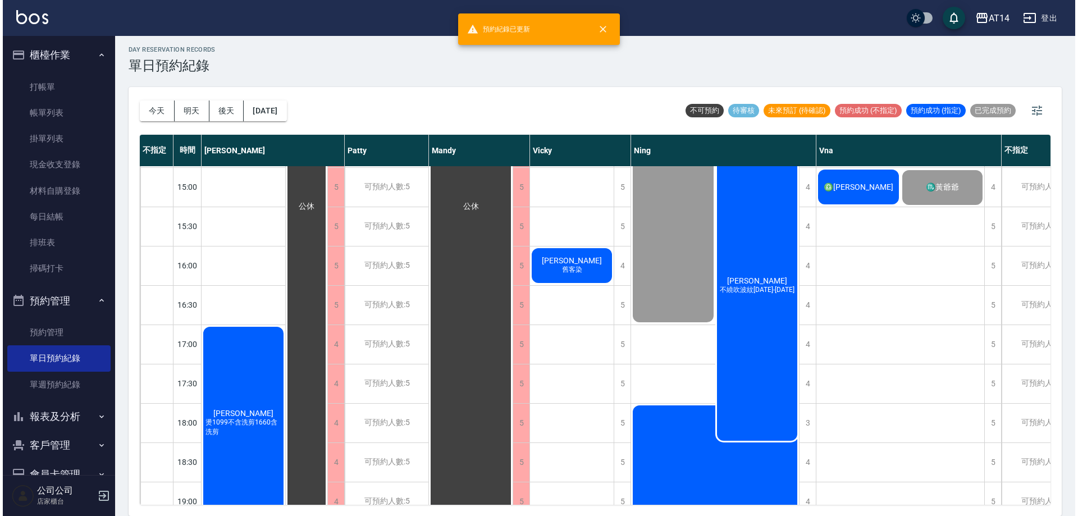
scroll to position [337, 0]
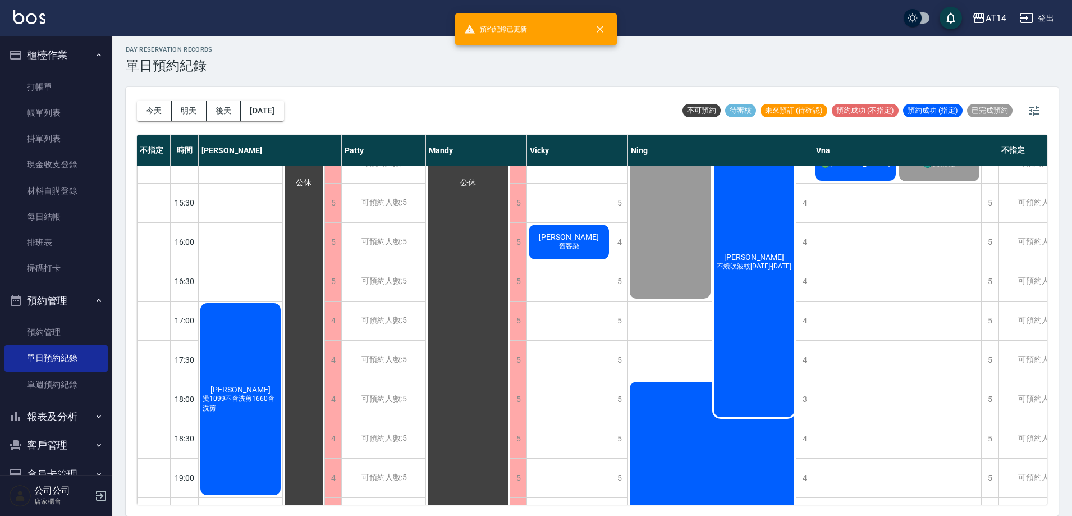
click at [758, 350] on div "李淑萍 不繞吹波紋1299-1899" at bounding box center [754, 262] width 84 height 313
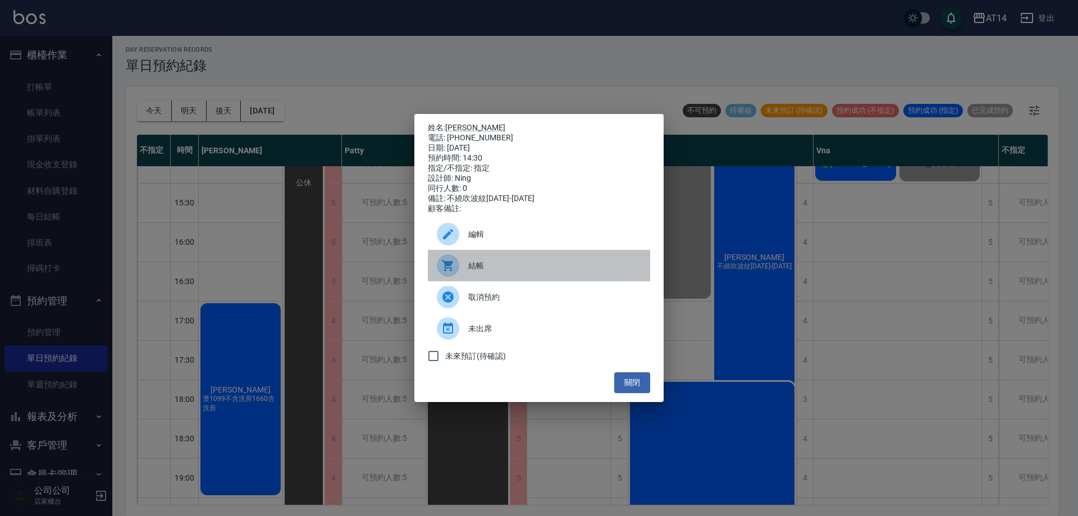
click at [551, 272] on span "結帳" at bounding box center [554, 266] width 173 height 12
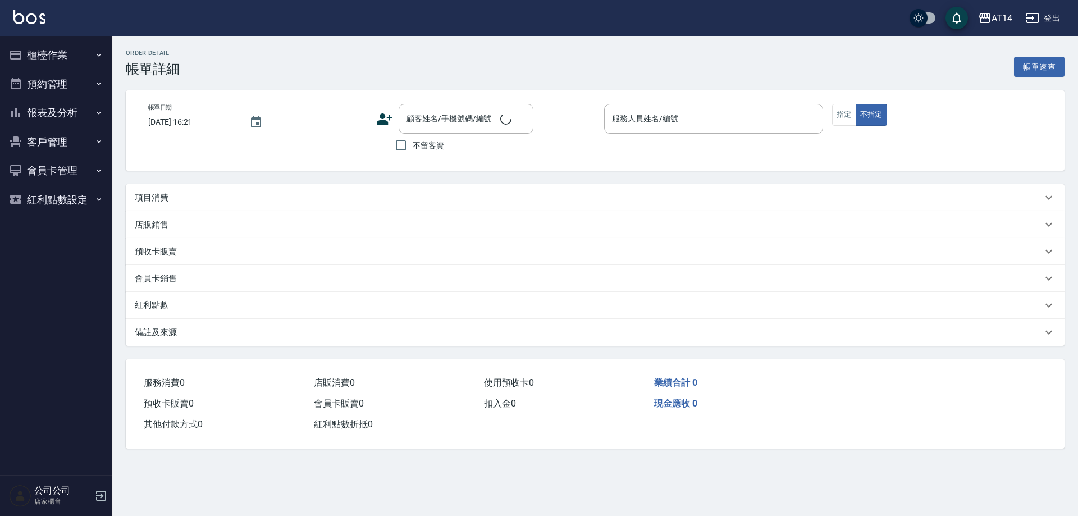
type input "[DATE] 14:30"
type input "Ning-19"
type input "不繞吹波紋[DATE]-[DATE]"
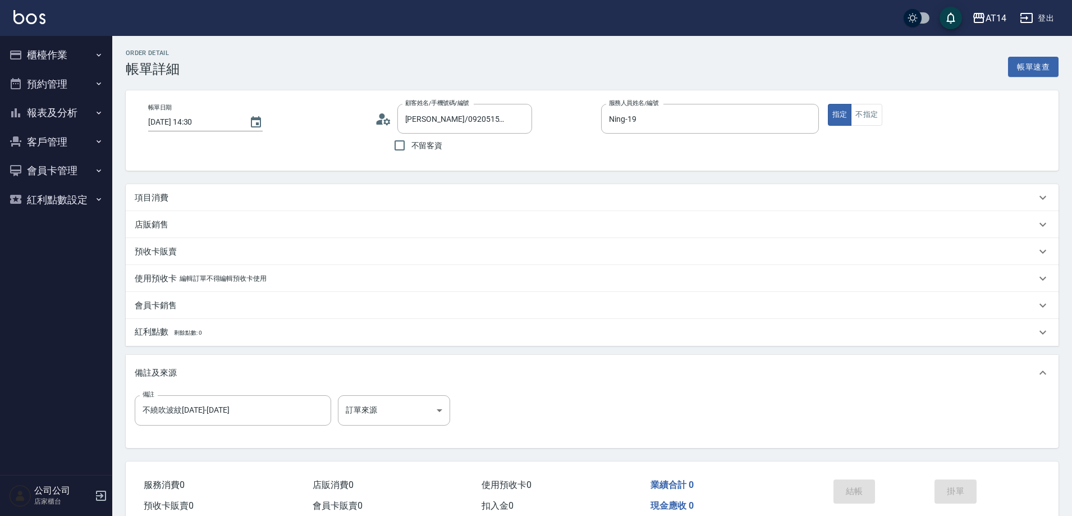
type input "[PERSON_NAME]/0920515959/null"
click at [405, 411] on body "AT14 登出 櫃檯作業 打帳單 帳單列表 掛單列表 現金收支登錄 材料自購登錄 每日結帳 排班表 掃碼打卡 預約管理 預約管理 單日預約紀錄 單週預約紀錄 …" at bounding box center [539, 282] width 1078 height 564
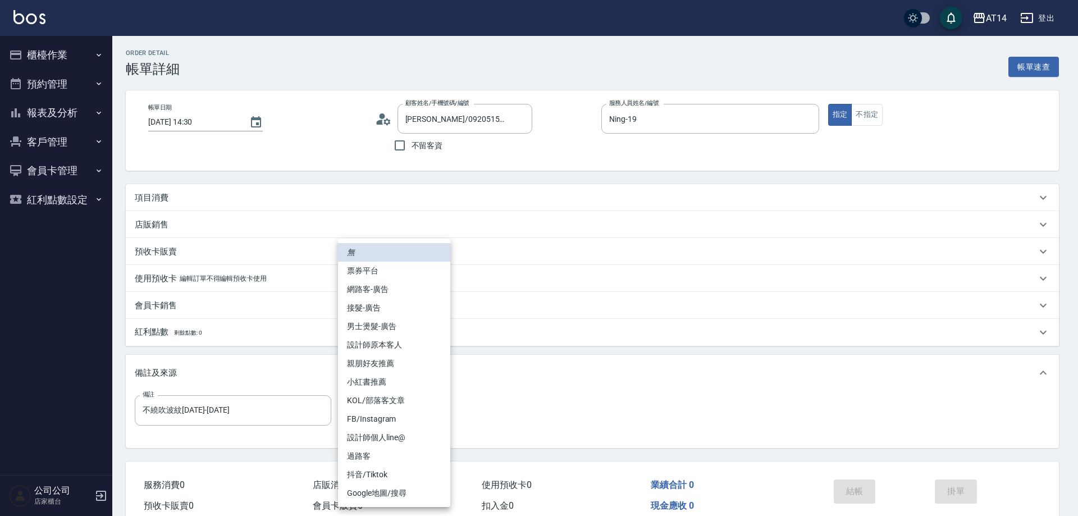
click at [424, 290] on li "網路客-廣告" at bounding box center [394, 289] width 112 height 19
type input "網路客-廣告"
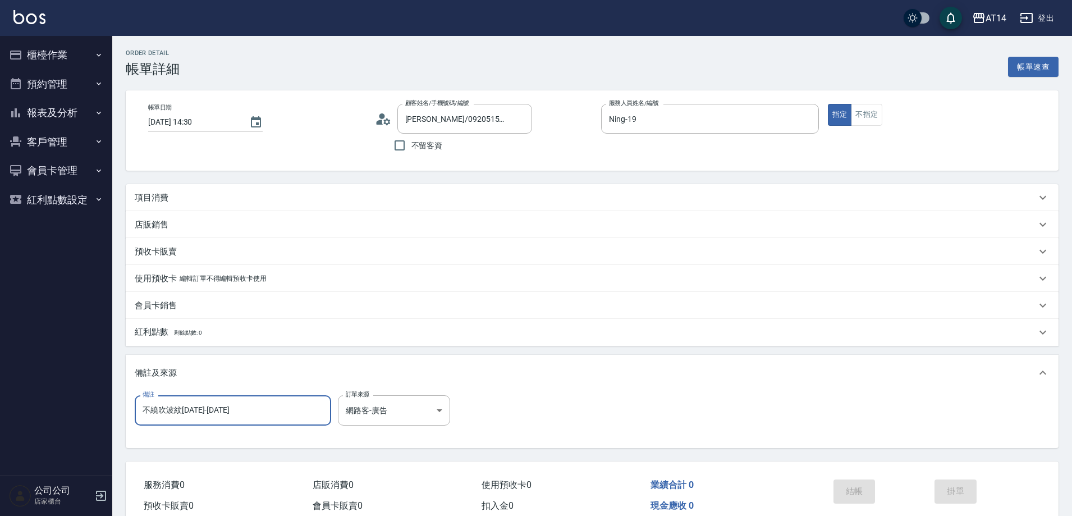
drag, startPoint x: 258, startPoint y: 410, endPoint x: 0, endPoint y: 400, distance: 257.8
click at [66, 405] on div "AT14 登出 櫃檯作業 打帳單 帳單列表 掛單列表 現金收支登錄 材料自購登錄 每日結帳 排班表 掃碼打卡 預約管理 預約管理 單日預約紀錄 單週預約紀錄 …" at bounding box center [536, 282] width 1072 height 564
click at [229, 199] on div "項目消費" at bounding box center [585, 198] width 901 height 12
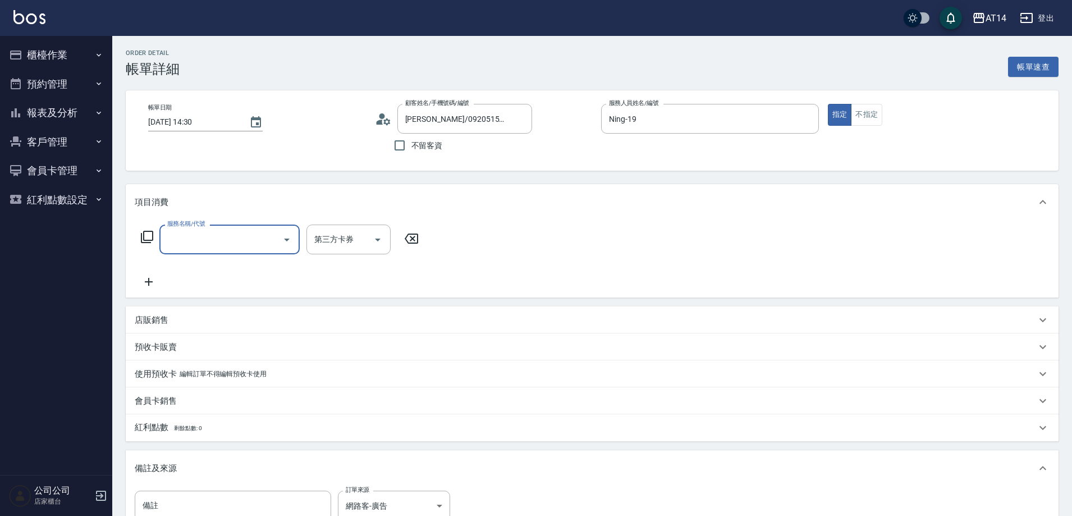
click at [195, 237] on input "服務名稱/代號" at bounding box center [220, 240] width 113 height 20
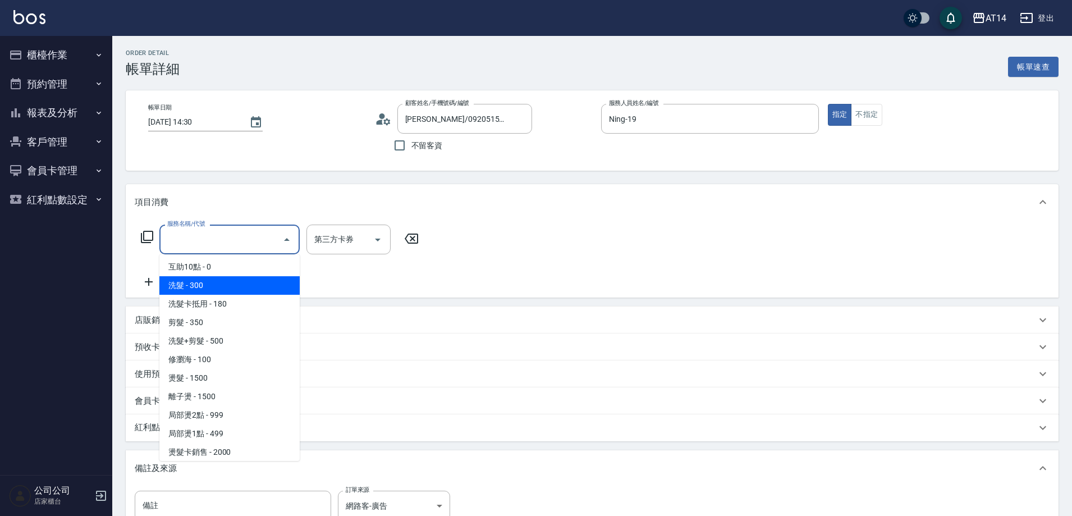
scroll to position [168, 0]
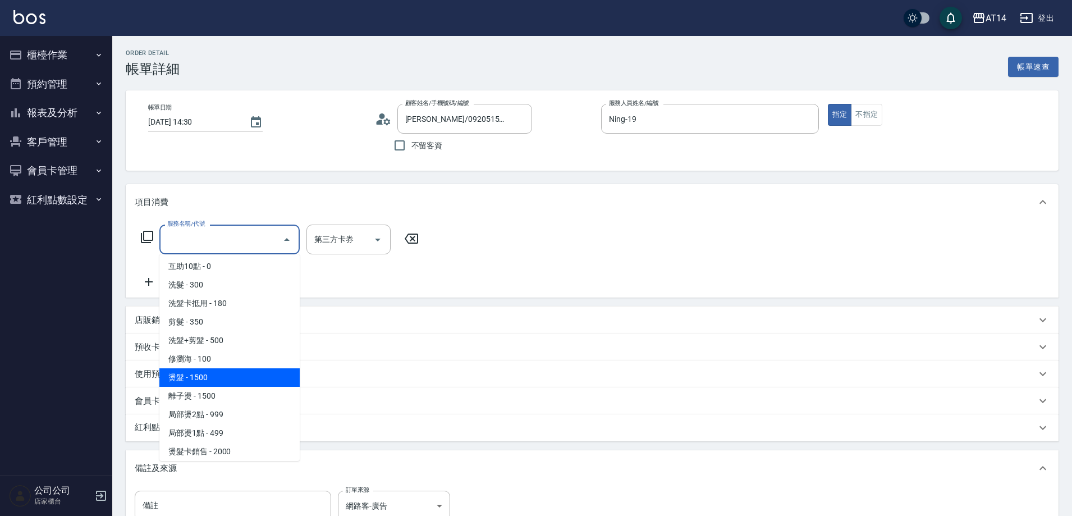
click at [227, 381] on span "燙髮 - 1500" at bounding box center [229, 377] width 140 height 19
type input "3"
type input "燙髮(031)"
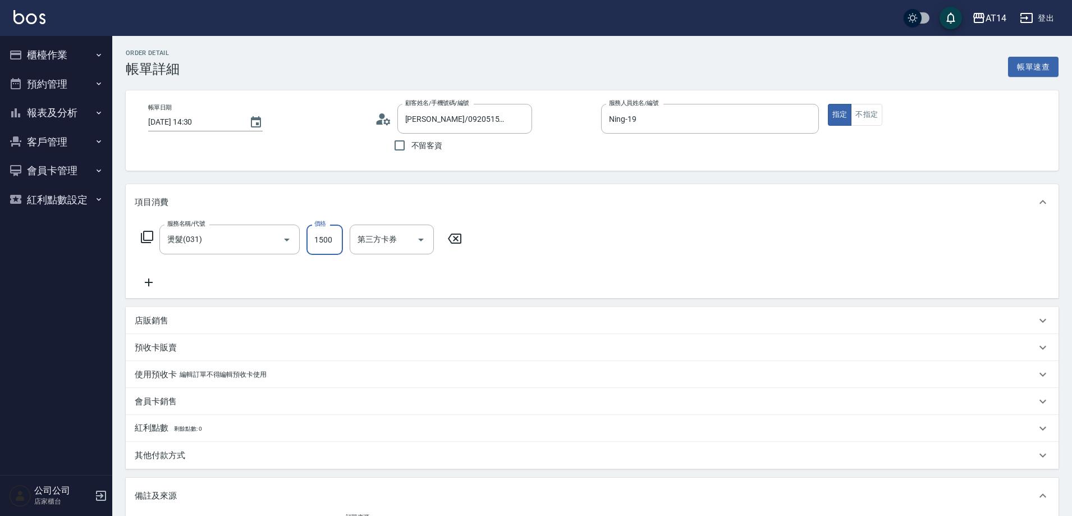
click at [327, 246] on input "1500" at bounding box center [324, 240] width 36 height 30
type input "1"
type input "0"
type input "1299"
type input "3"
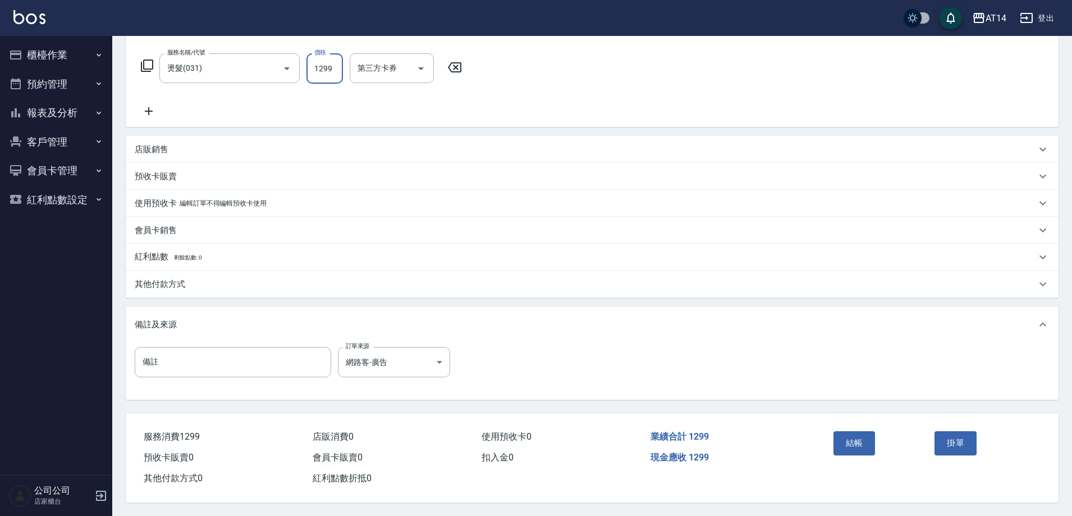
scroll to position [176, 0]
type input "1299"
click at [840, 438] on button "結帳" at bounding box center [855, 443] width 42 height 24
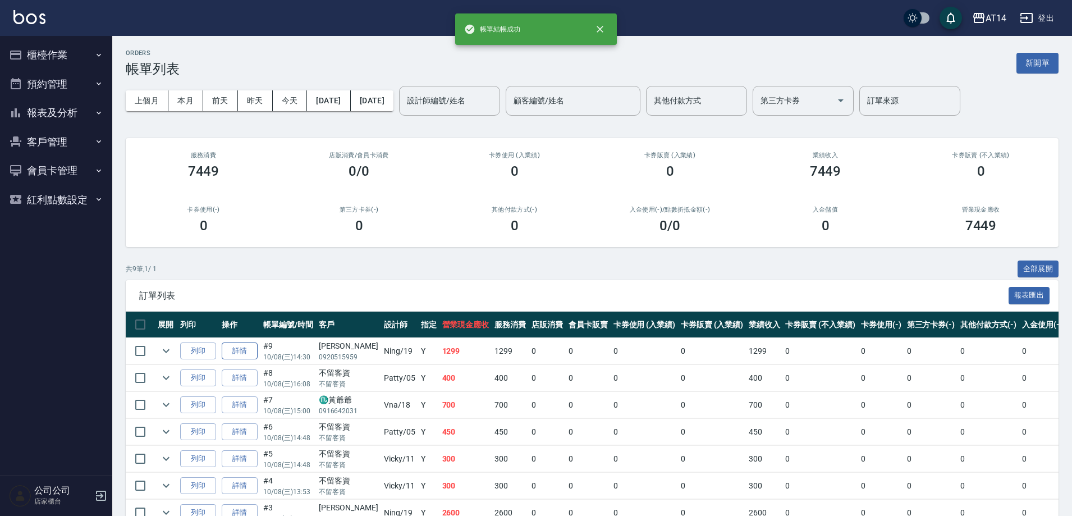
click at [248, 347] on link "詳情" at bounding box center [240, 350] width 36 height 17
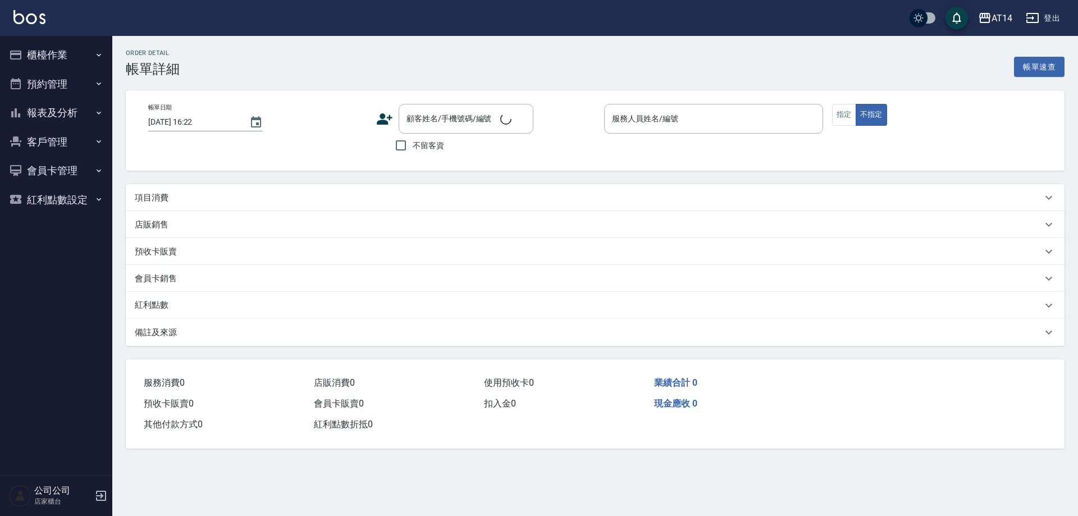
type input "[DATE] 14:30"
type input "Ning-19"
type input "3"
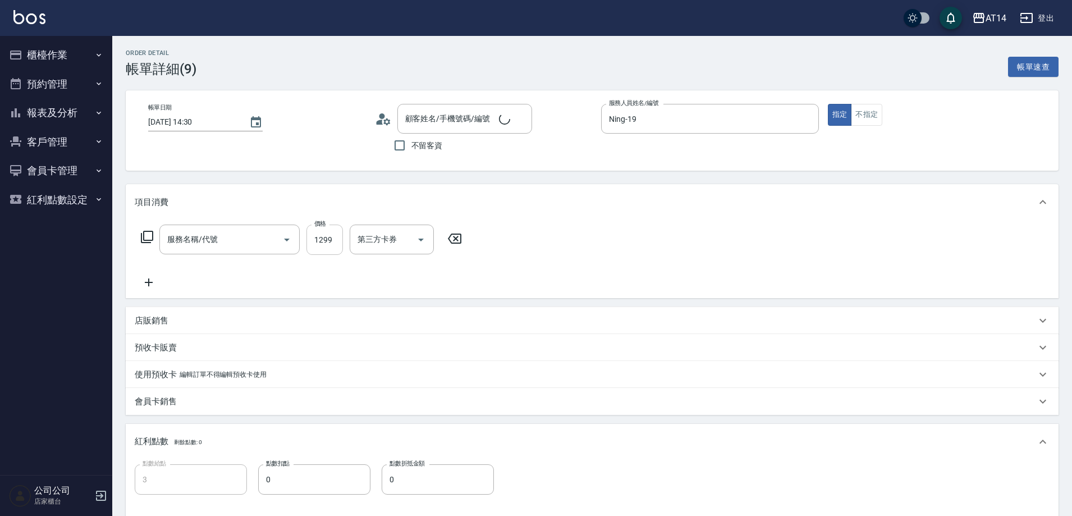
type input "[PERSON_NAME]/0920515959/null"
type input "燙髮(031)"
click at [332, 242] on input "1299" at bounding box center [324, 240] width 36 height 30
type input "1"
type input "0"
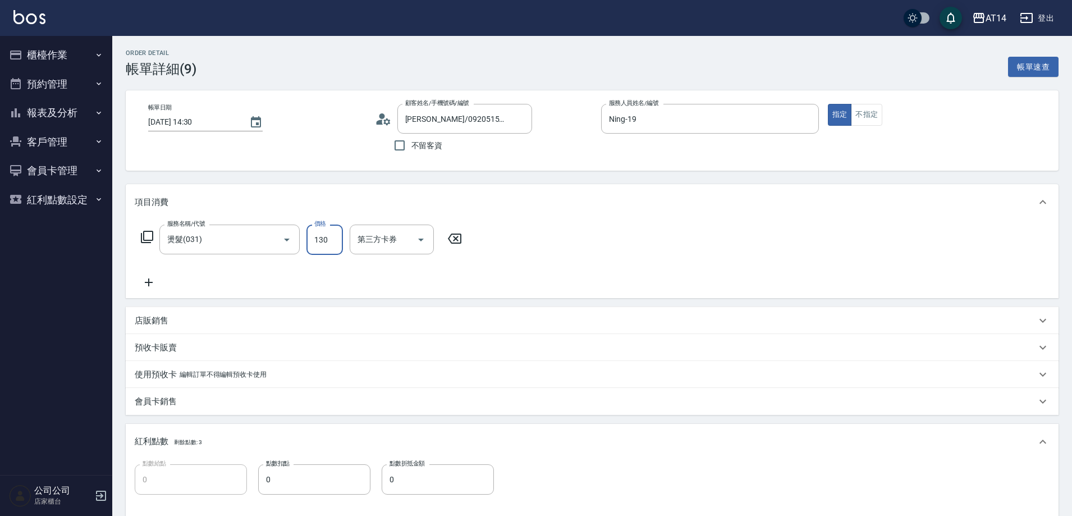
type input "1300"
type input "3"
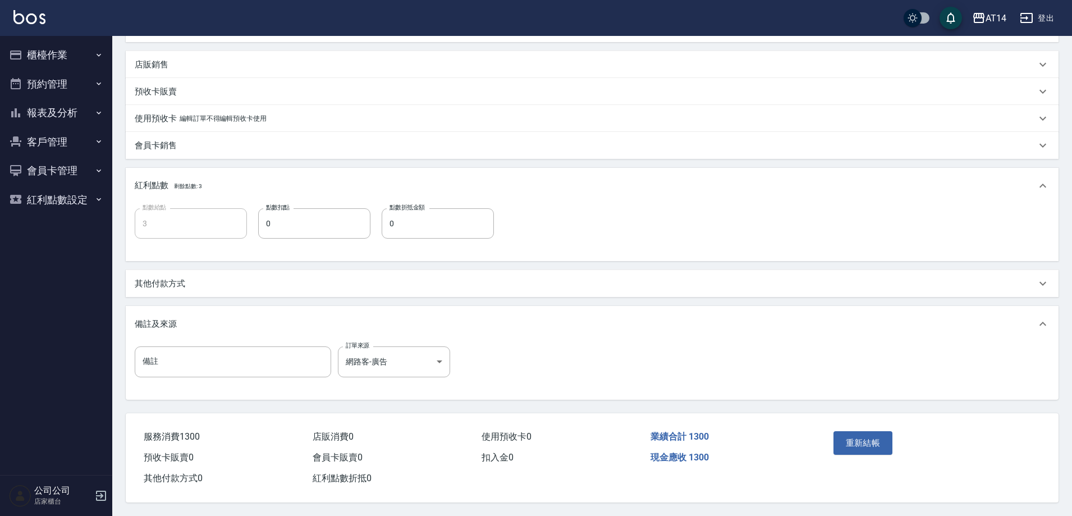
scroll to position [261, 0]
type input "1300"
click at [859, 442] on button "重新結帳" at bounding box center [863, 443] width 59 height 24
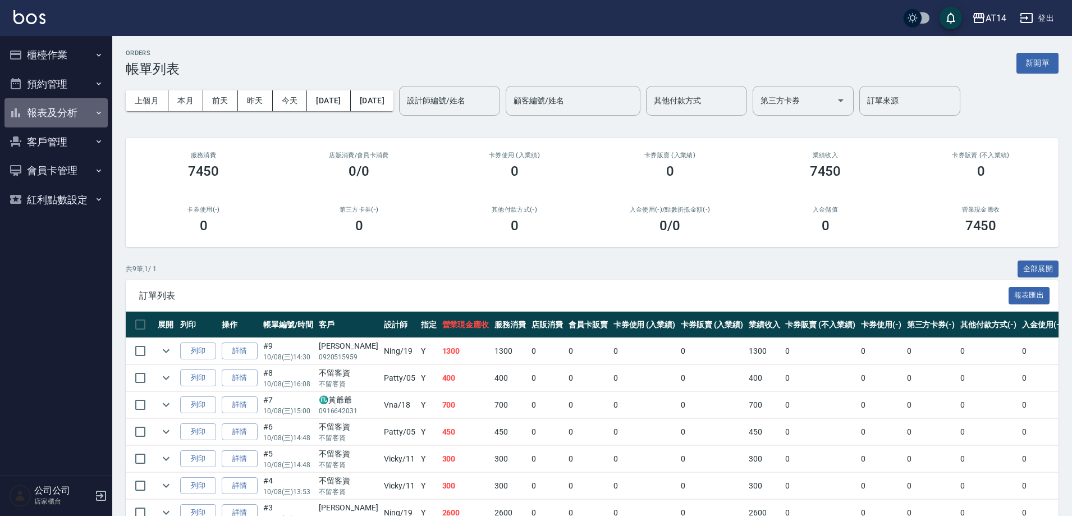
click at [62, 114] on button "報表及分析" at bounding box center [55, 112] width 103 height 29
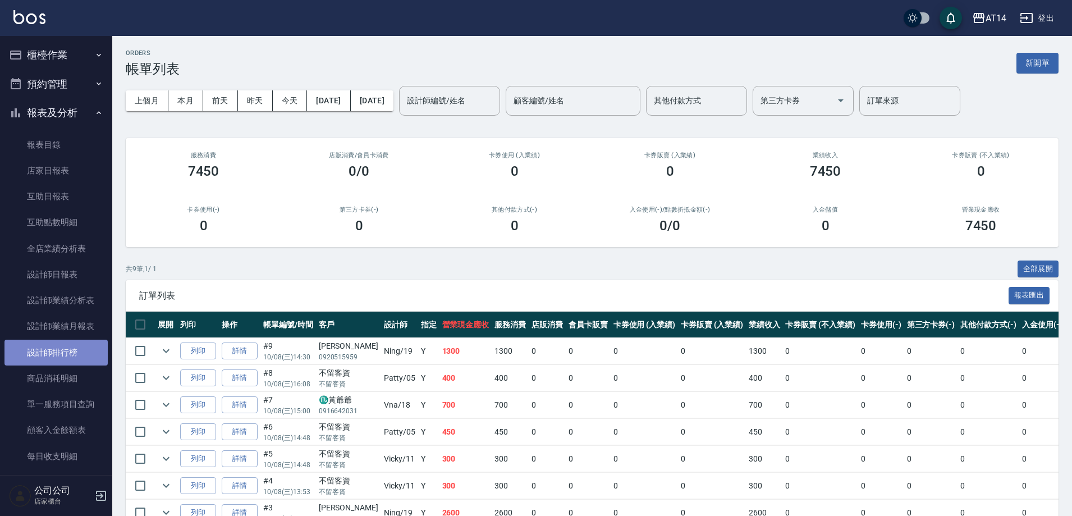
click at [71, 346] on link "設計師排行榜" at bounding box center [55, 353] width 103 height 26
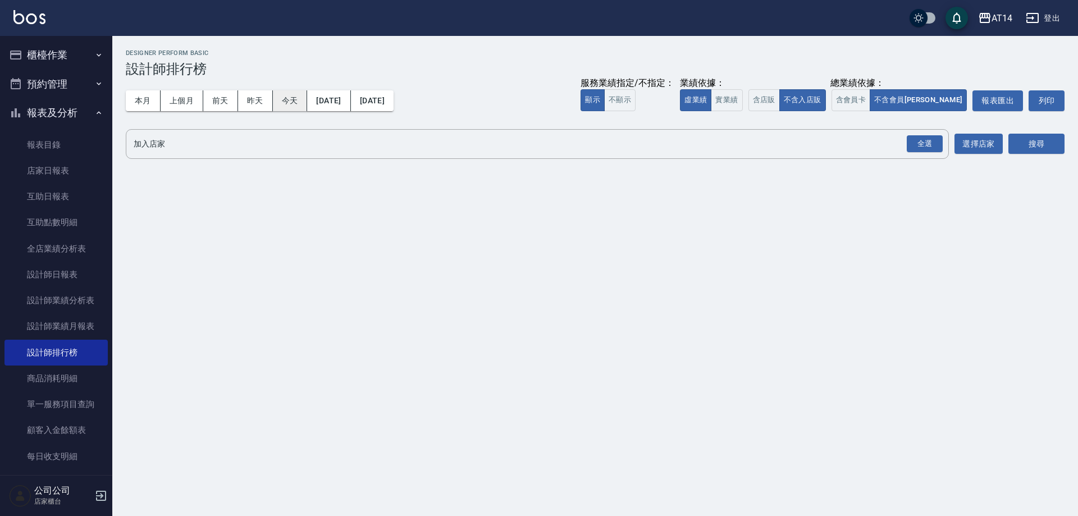
click at [287, 107] on button "今天" at bounding box center [290, 100] width 35 height 21
click at [910, 143] on div "全選" at bounding box center [925, 143] width 36 height 17
click at [1034, 141] on button "搜尋" at bounding box center [1036, 144] width 56 height 21
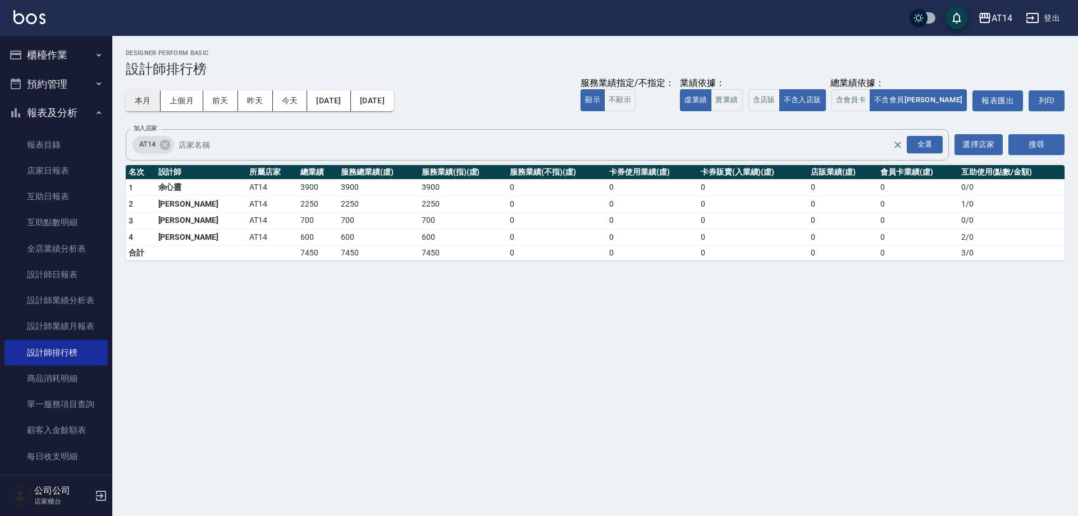
click at [144, 96] on button "本月" at bounding box center [143, 100] width 35 height 21
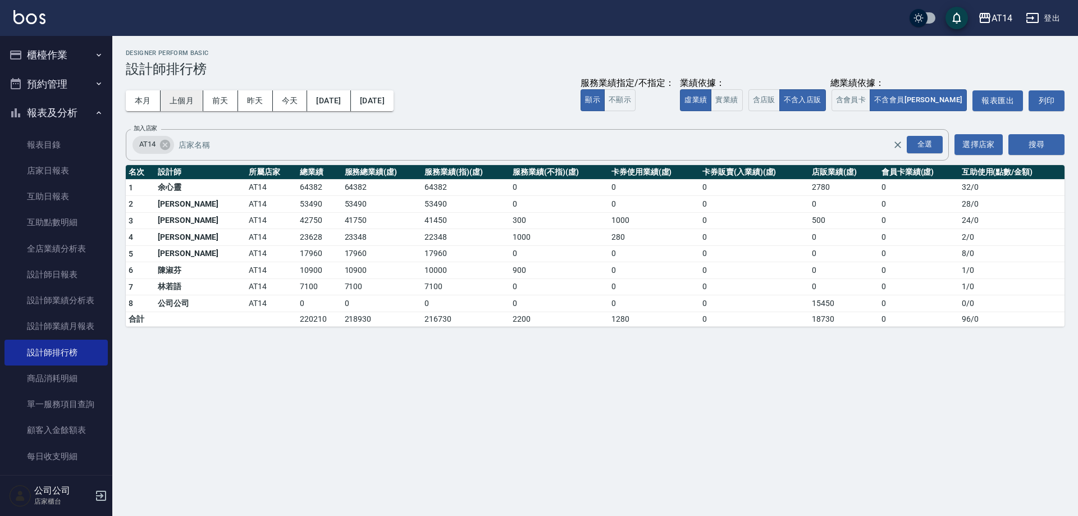
click at [196, 97] on button "上個月" at bounding box center [182, 100] width 43 height 21
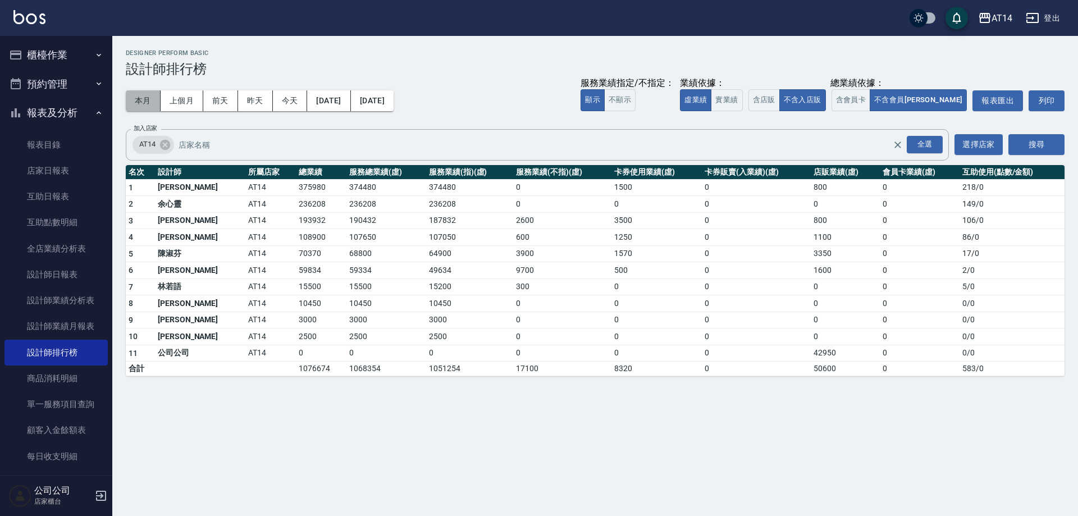
click at [143, 97] on button "本月" at bounding box center [143, 100] width 35 height 21
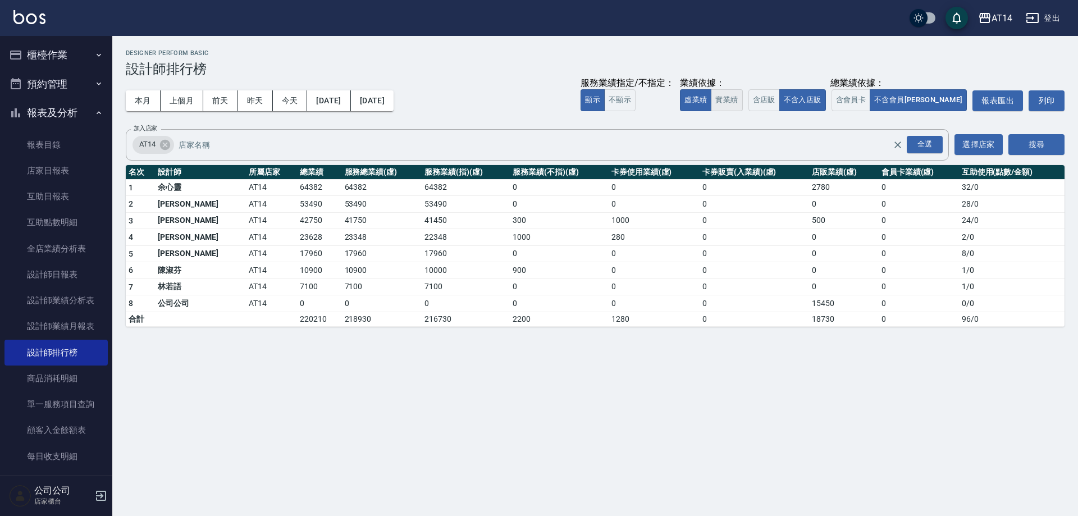
click at [742, 97] on button "實業績" at bounding box center [726, 100] width 31 height 22
click at [780, 102] on button "含店販" at bounding box center [763, 100] width 31 height 22
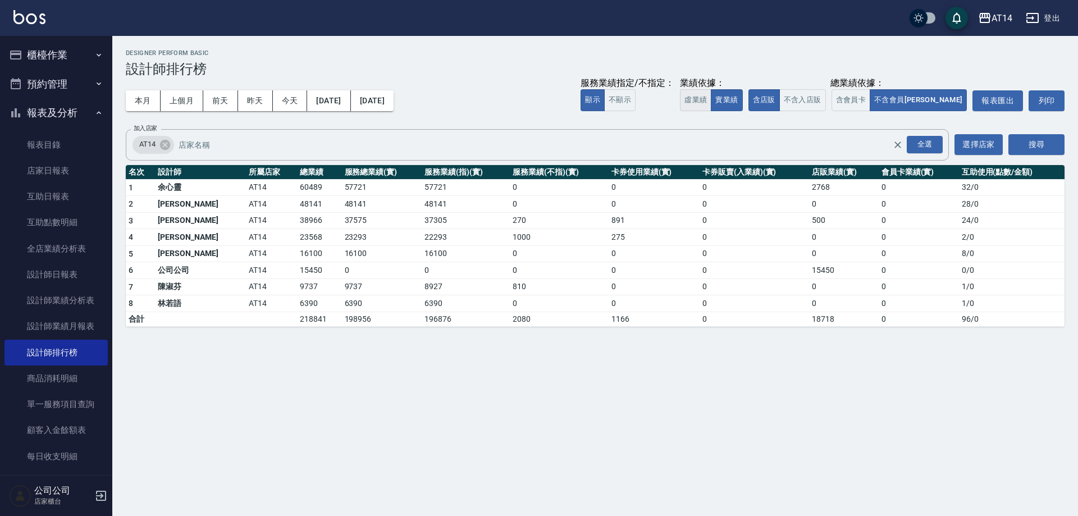
click at [711, 102] on button "虛業績" at bounding box center [695, 100] width 31 height 22
